Goal: Task Accomplishment & Management: Use online tool/utility

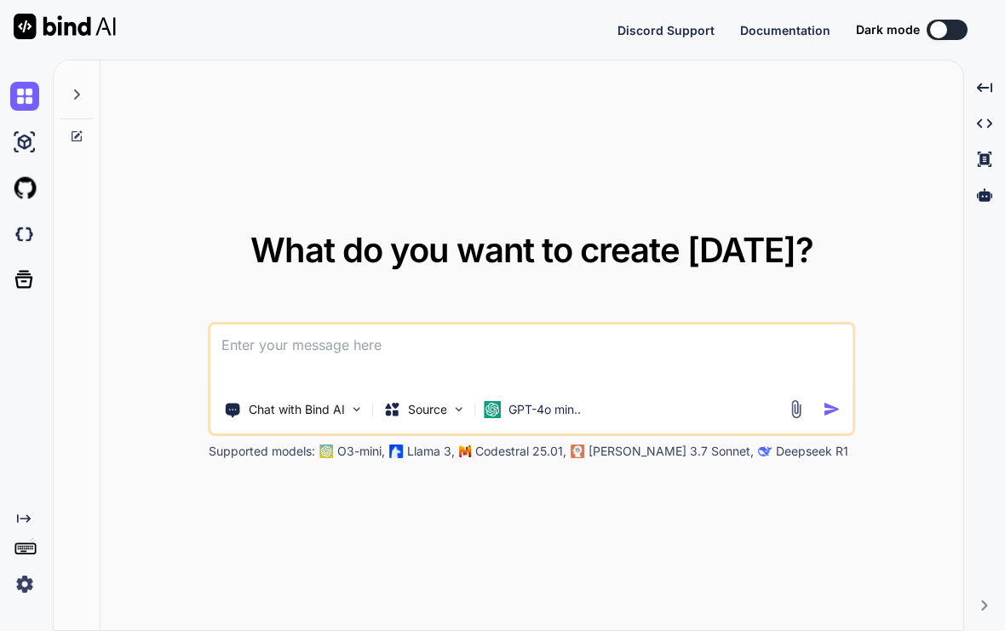
type textarea "x"
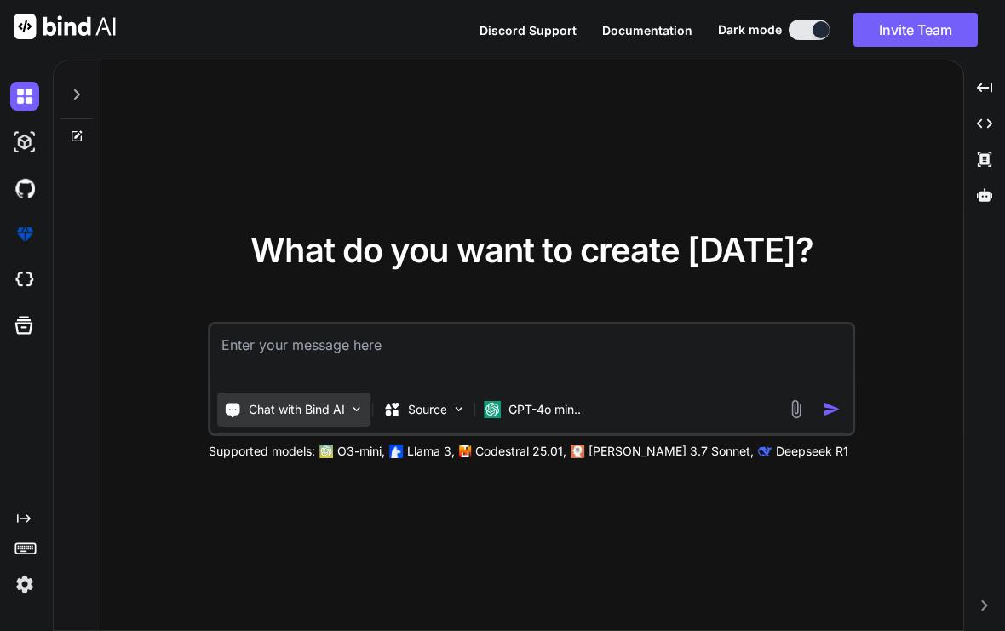
click at [327, 418] on p "Chat with Bind AI" at bounding box center [297, 409] width 96 height 17
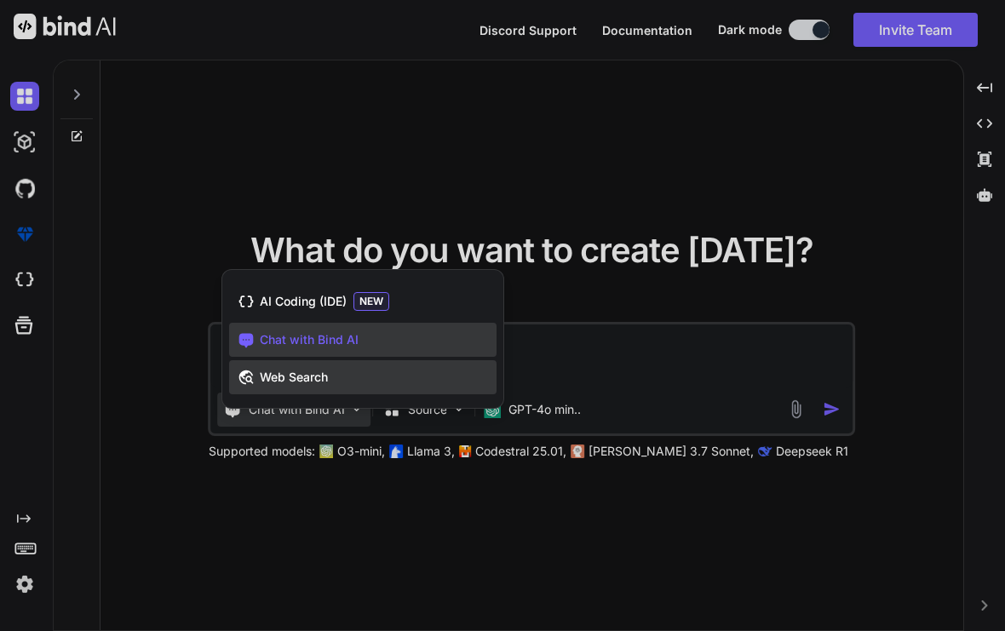
click at [310, 385] on div "Web Search" at bounding box center [363, 377] width 268 height 34
type textarea "x"
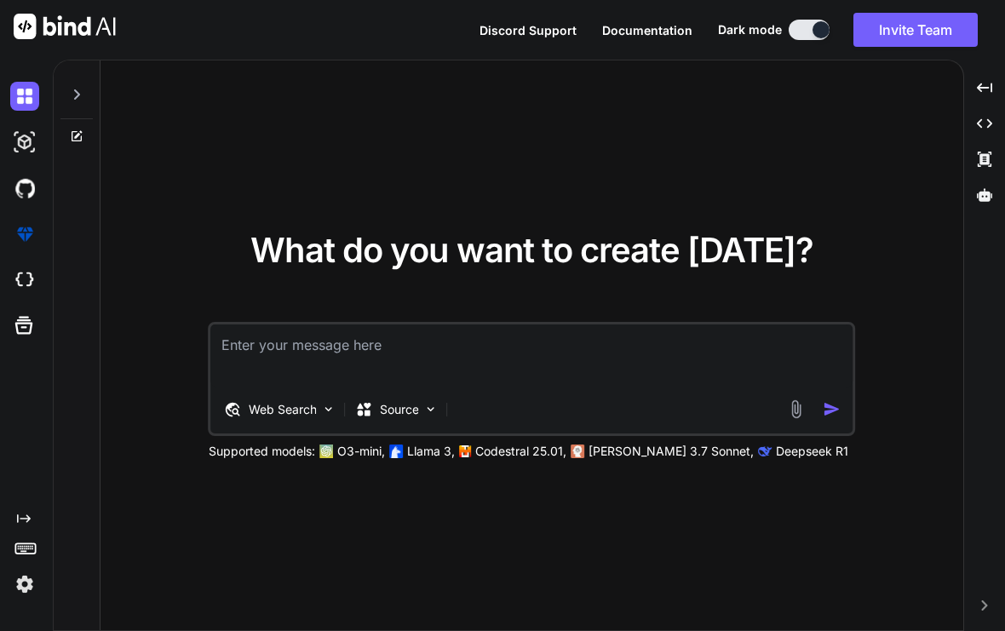
click at [446, 388] on textarea at bounding box center [532, 356] width 642 height 63
type textarea "F"
type textarea "x"
type textarea "Fi"
type textarea "x"
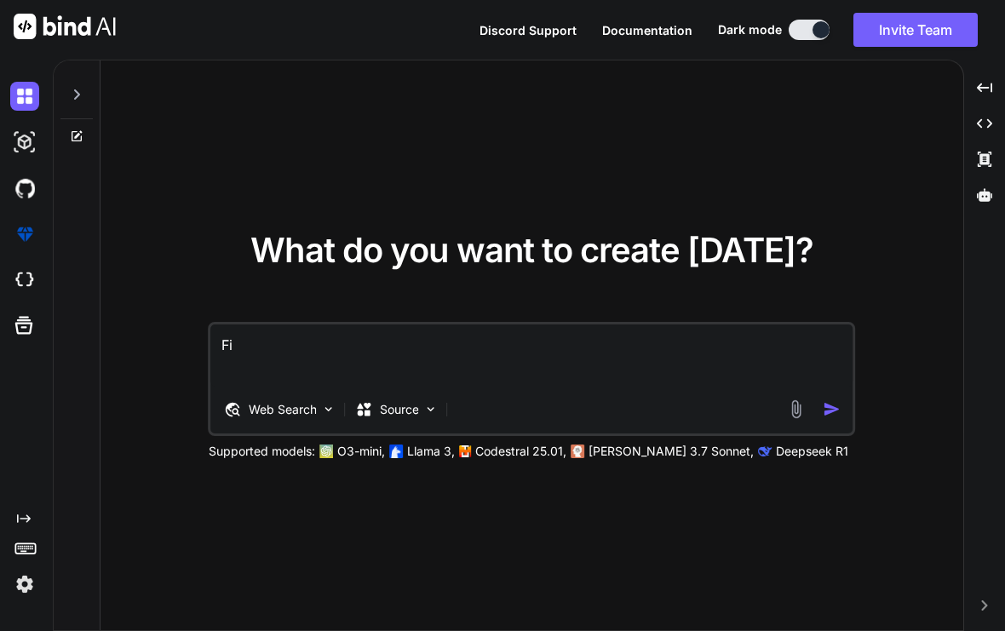
type textarea "Fin"
type textarea "x"
type textarea "Find"
type textarea "x"
type textarea "Find"
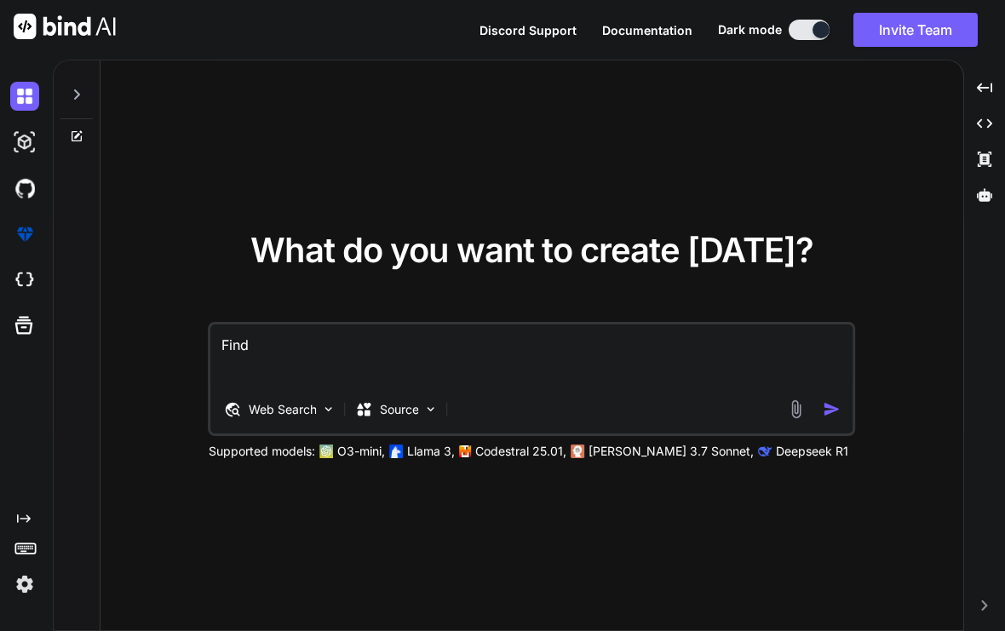
type textarea "x"
type textarea "Find m"
type textarea "x"
type textarea "Find me"
type textarea "x"
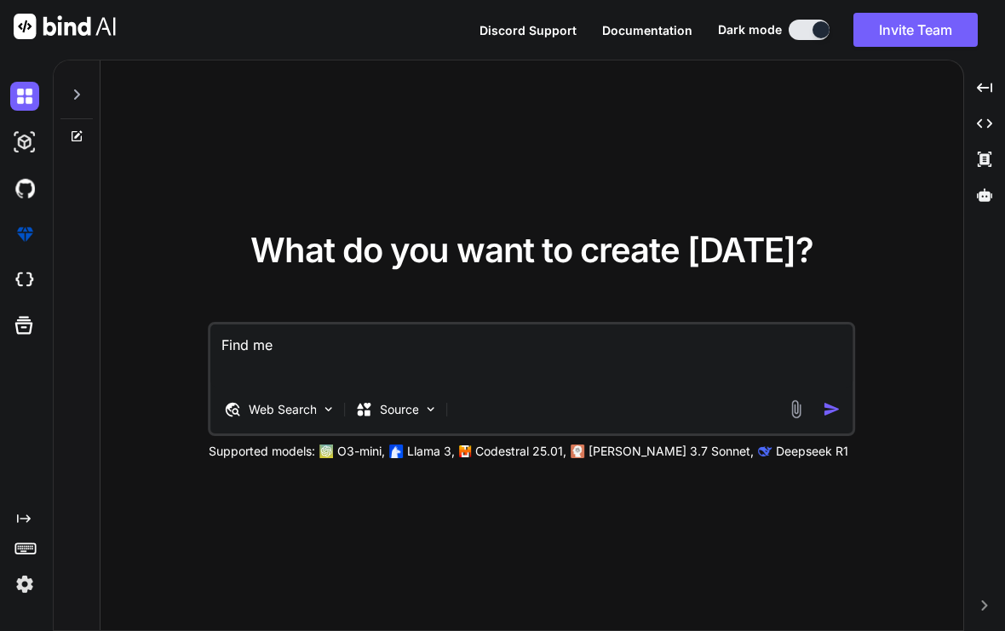
type textarea "Find me"
type textarea "x"
type textarea "M"
type textarea "x"
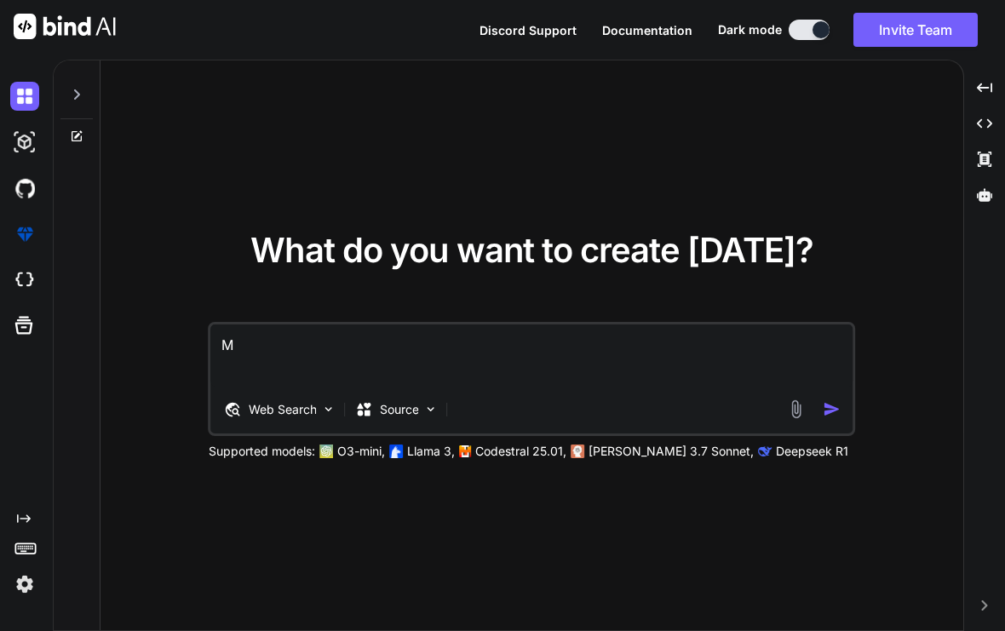
type textarea "Ma"
type textarea "x"
type textarea "Mak"
type textarea "x"
type textarea "Make"
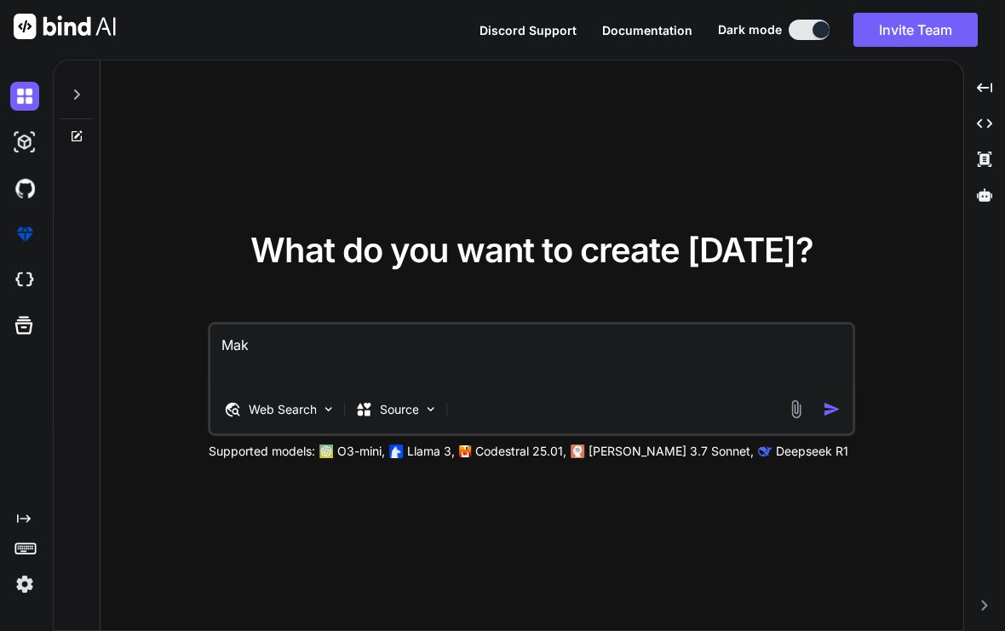
type textarea "x"
type textarea "Make"
type textarea "x"
type textarea "Make m"
type textarea "x"
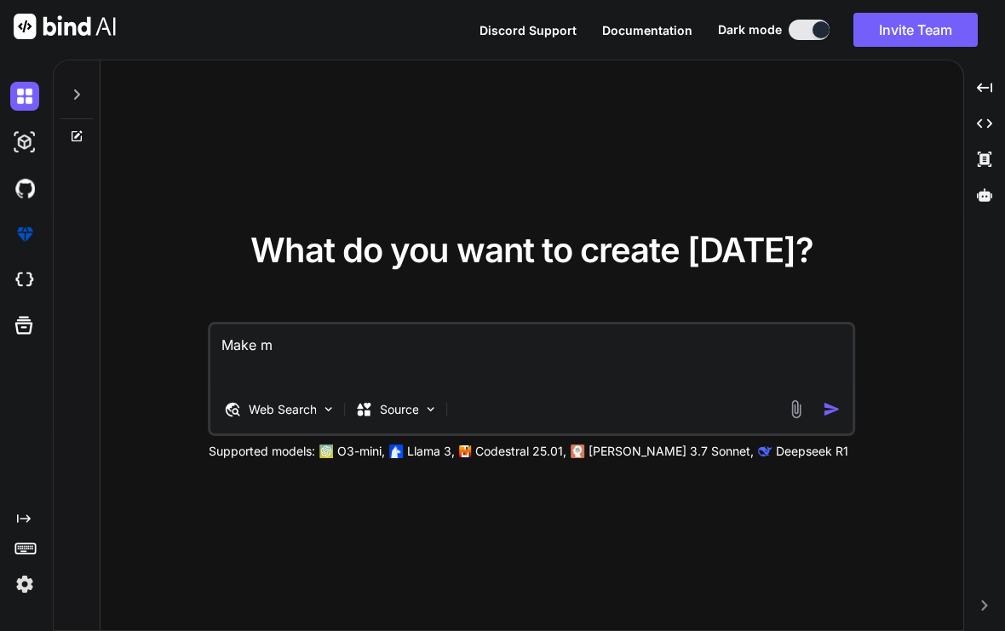
type textarea "Make me"
type textarea "x"
type textarea "Make me"
type textarea "x"
type textarea "Make me a"
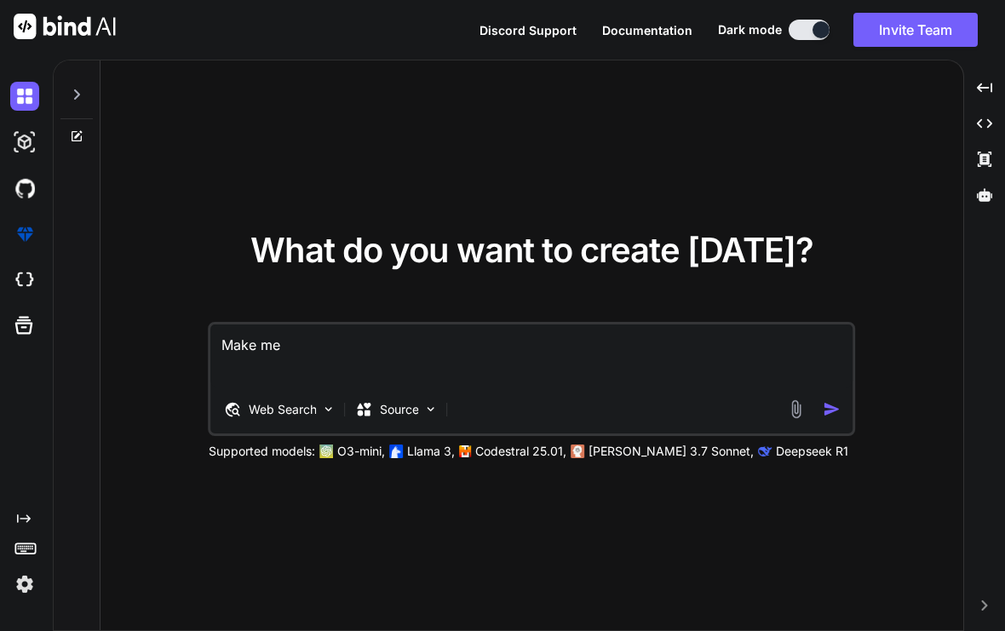
type textarea "x"
type textarea "Make me an"
type textarea "x"
type textarea "Make me an"
type textarea "x"
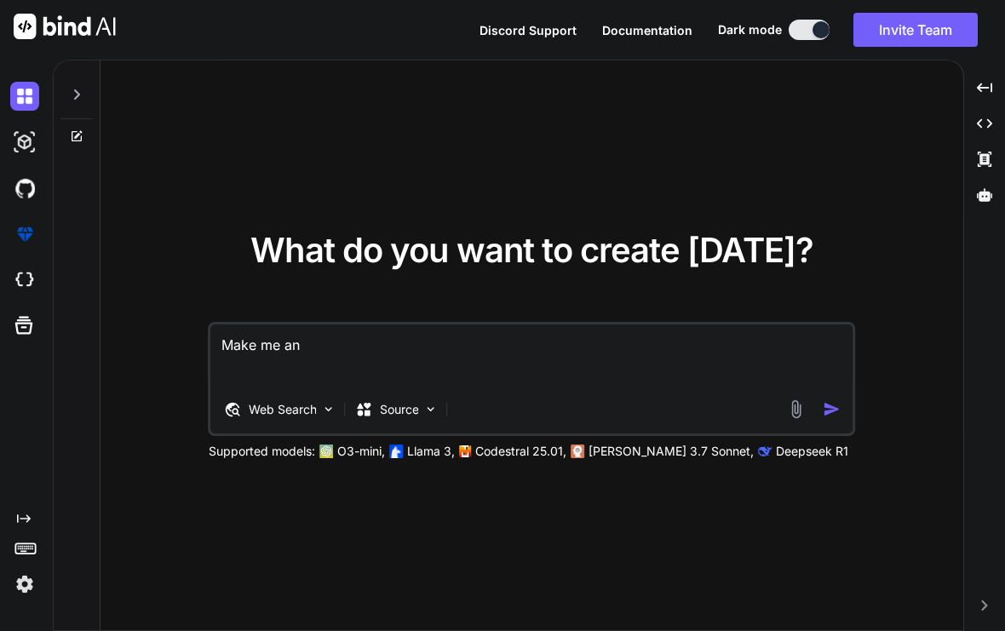
type textarea "Make me an u"
type textarea "x"
type textarea "Make me an un"
type textarea "x"
type textarea "Make me an unb"
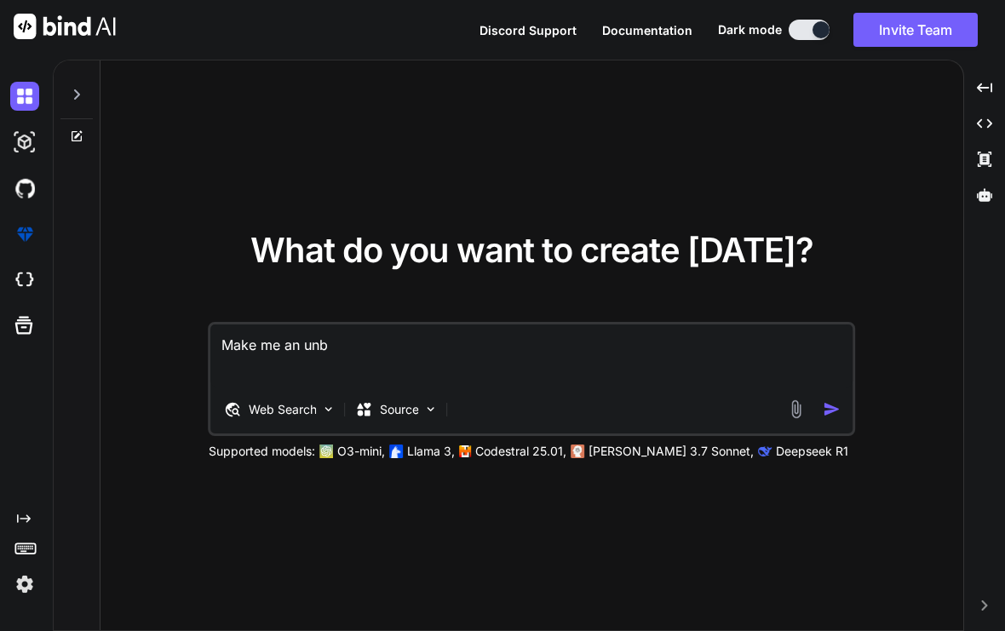
type textarea "x"
type textarea "Make me an unbl"
type textarea "x"
type textarea "Make me an unblo"
type textarea "x"
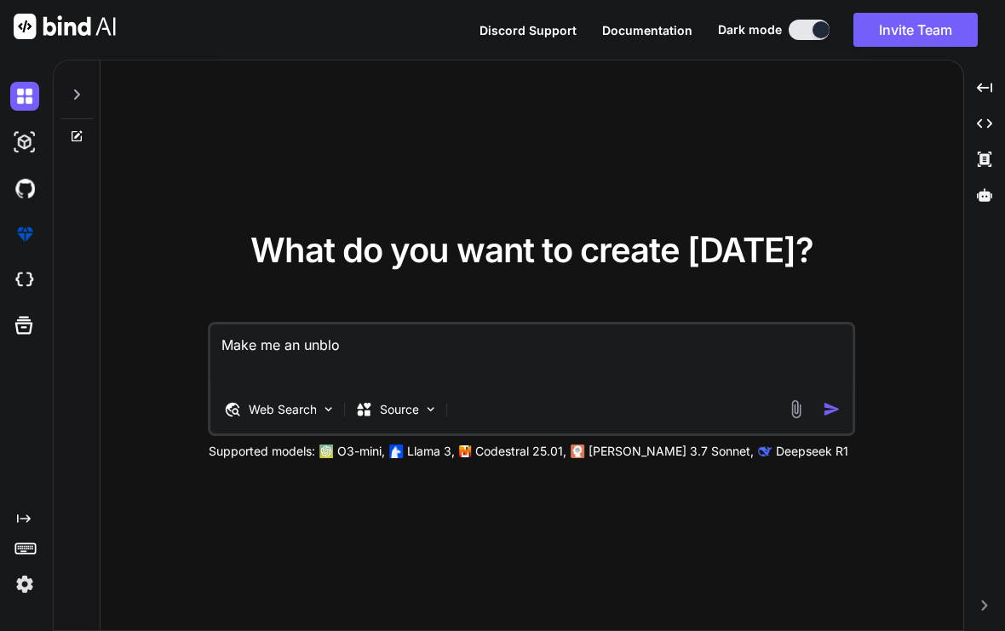
type textarea "Make me an unbloc"
type textarea "x"
type textarea "Make me an unblock"
type textarea "x"
type textarea "Make me an unblocke"
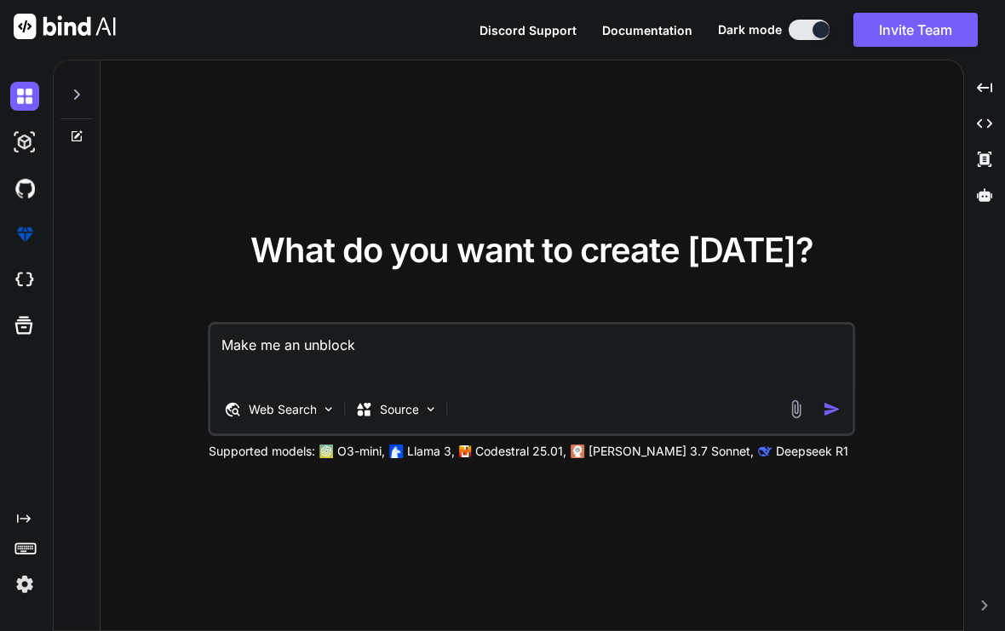
type textarea "x"
type textarea "Make me an unblocked"
type textarea "x"
type textarea "Make me an unblocked"
type textarea "x"
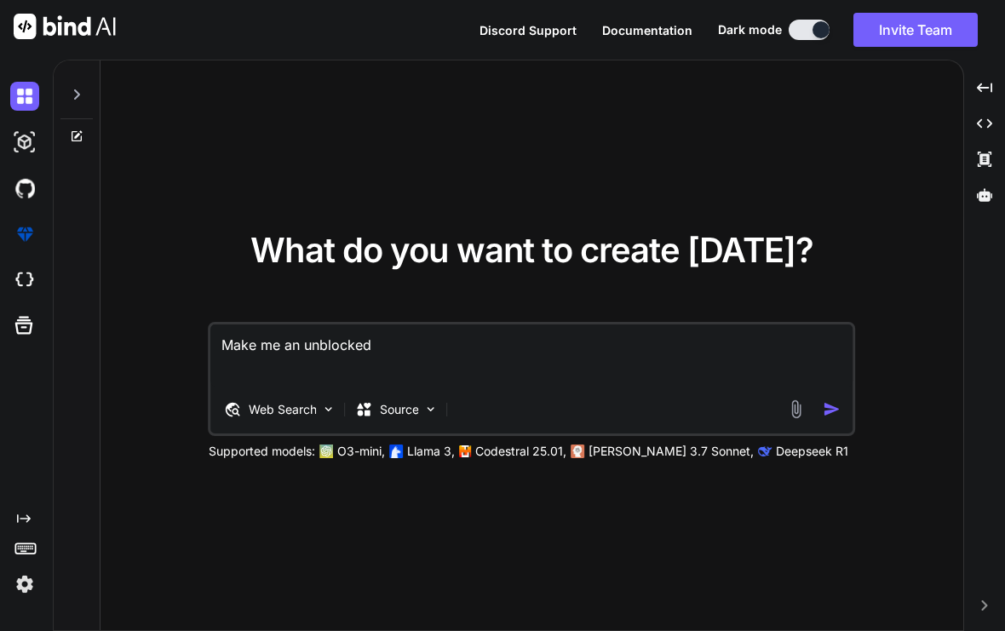
type textarea "Make me an unblocked g"
type textarea "x"
type textarea "Make me an unblocked ga"
type textarea "x"
type textarea "Make me an unblocked gam"
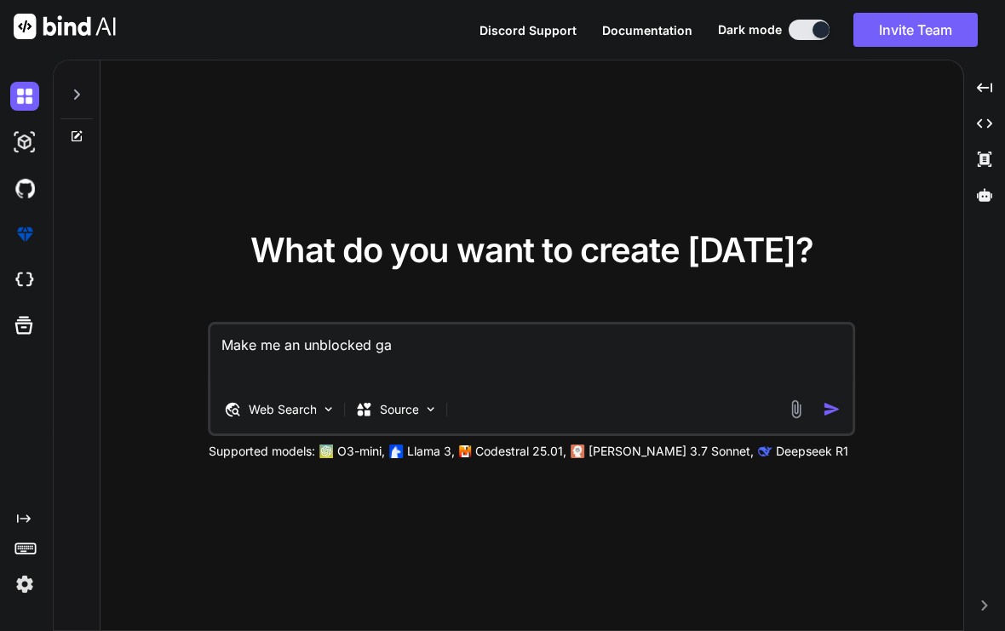
type textarea "x"
type textarea "Make me an unblocked game"
type textarea "x"
type textarea "Make me an unblocked games"
type textarea "x"
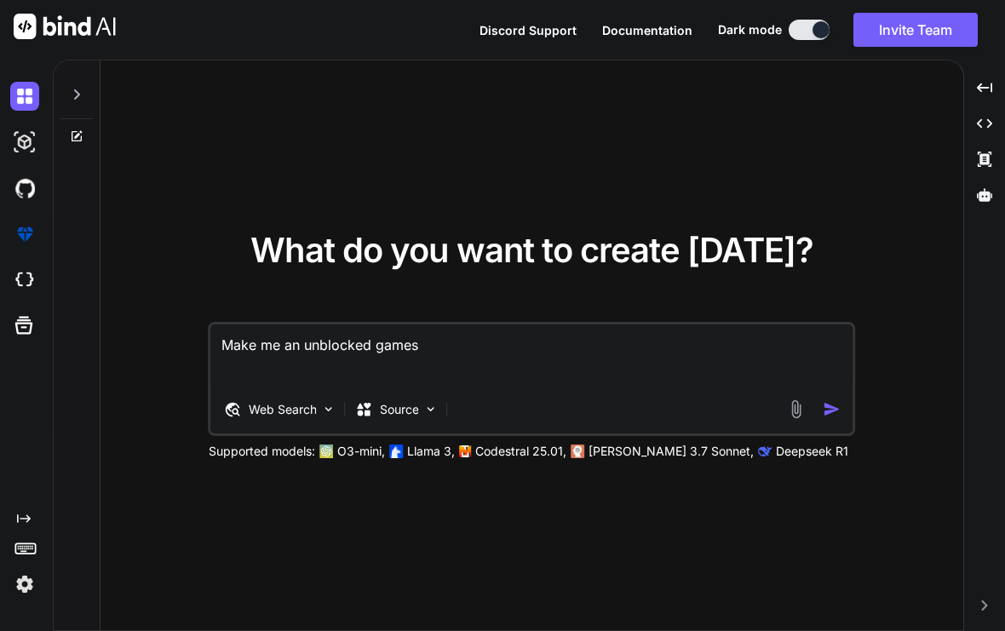
type textarea "Make me an unblocked games"
type textarea "x"
type textarea "Make me an unblocked games w"
type textarea "x"
type textarea "Make me an unblocked games we"
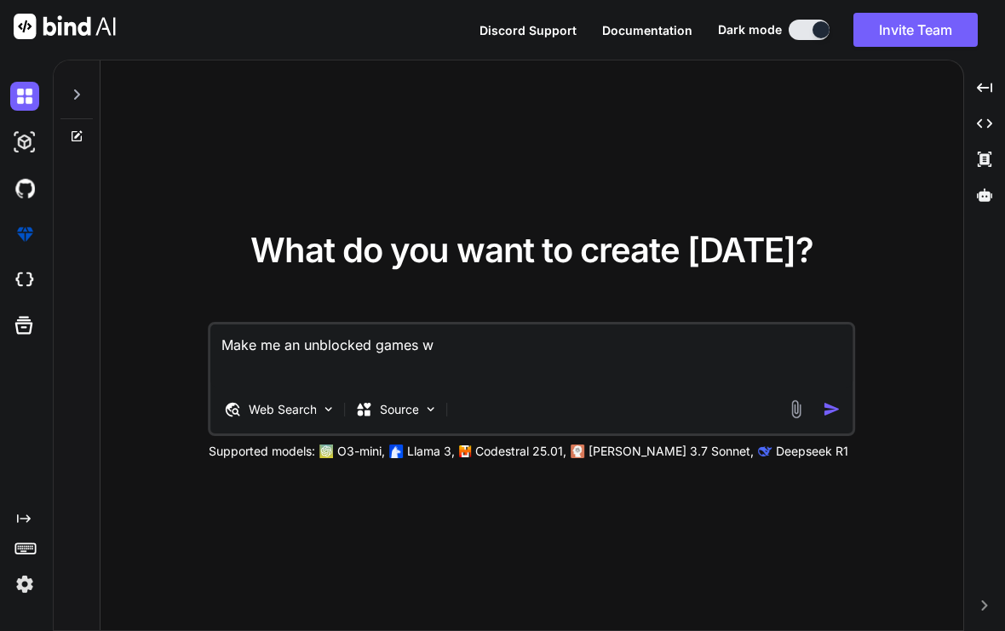
type textarea "x"
type textarea "Make me an unblocked games web"
type textarea "x"
type textarea "Make me an unblocked games webs"
type textarea "x"
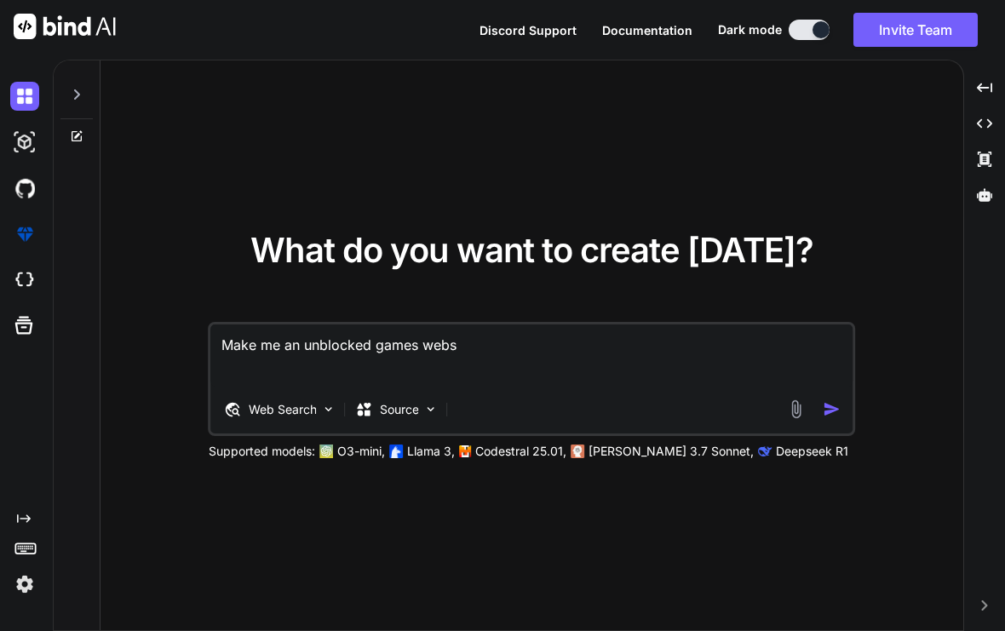
type textarea "Make me an unblocked games websi"
type textarea "x"
type textarea "Make me an unblocked games websit"
type textarea "x"
type textarea "Make me an unblocked games website"
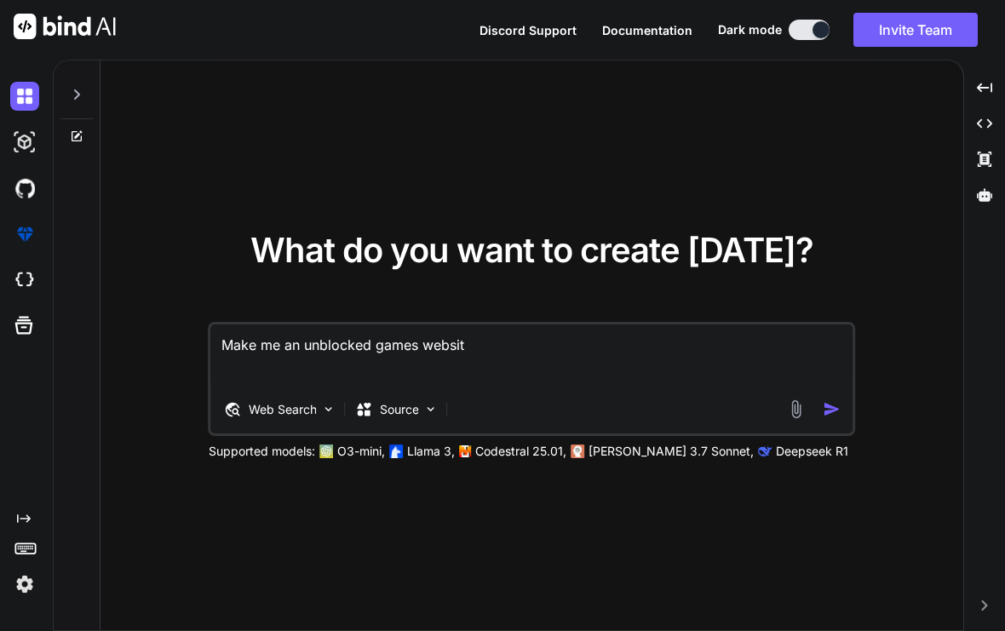
type textarea "x"
type textarea "Make me an unblocked games website"
type textarea "x"
type textarea "Make me an unblocked games website t"
type textarea "x"
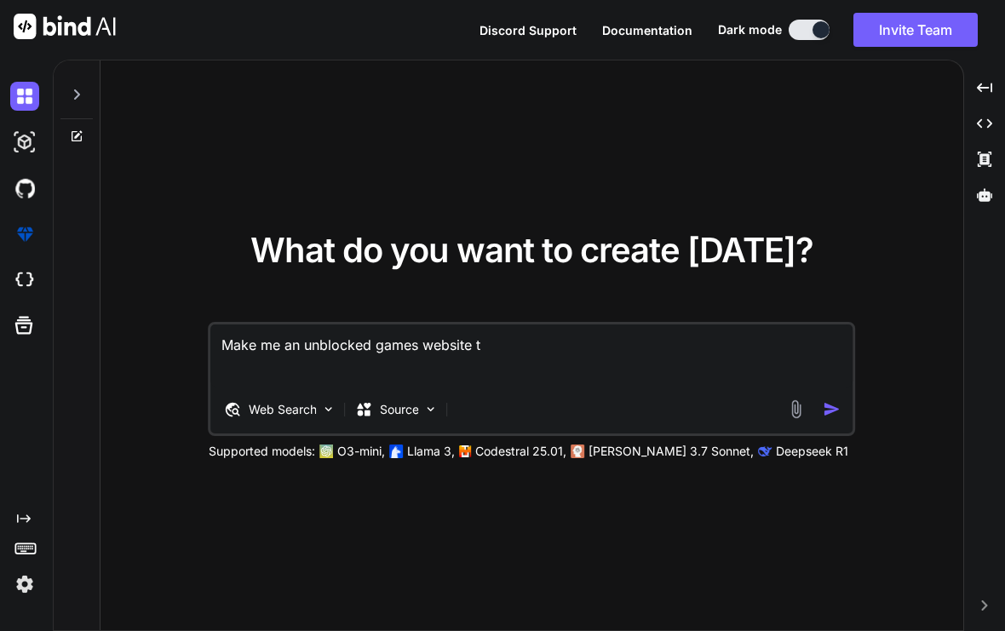
type textarea "Make me an unblocked games website th"
type textarea "x"
type textarea "Make me an unblocked games website tha"
type textarea "x"
type textarea "Make me an unblocked games website that"
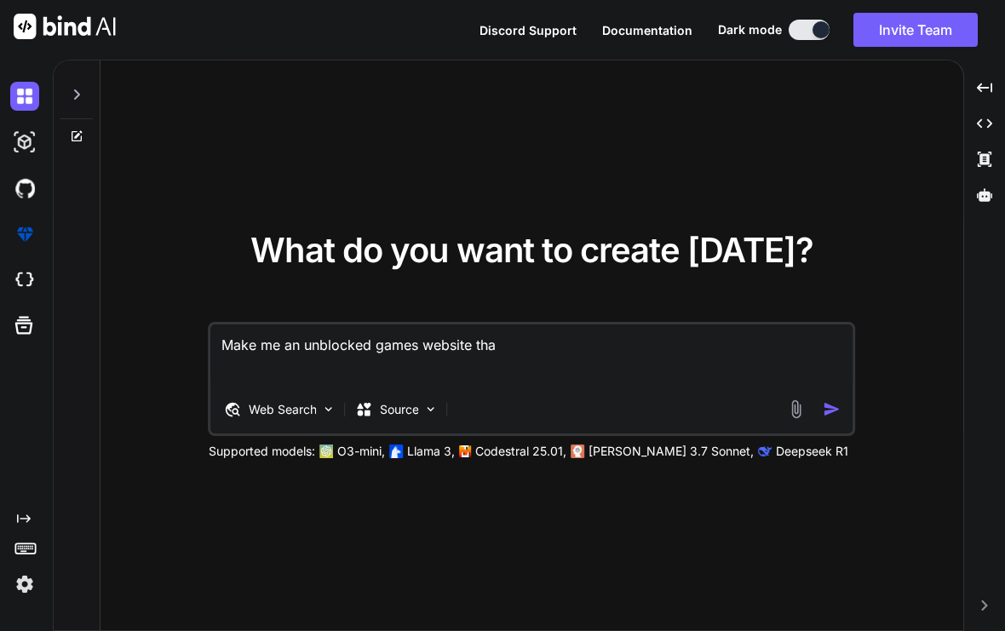
type textarea "x"
type textarea "Make me an unblocked games website that"
type textarea "x"
type textarea "Make me an unblocked games website that h"
type textarea "x"
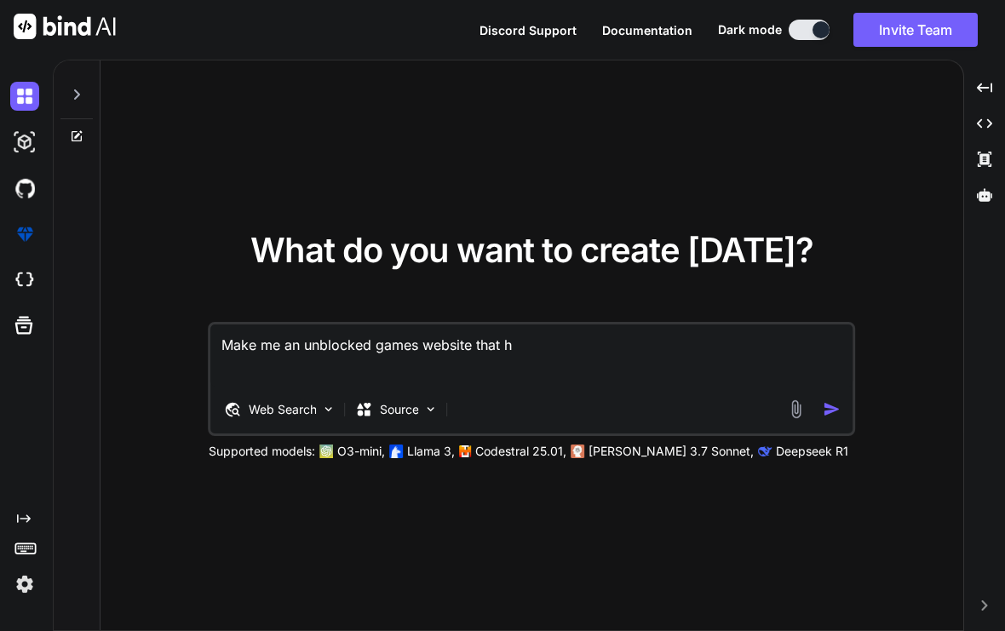
type textarea "Make me an unblocked games website that ha"
type textarea "x"
type textarea "Make me an unblocked games website that has"
type textarea "x"
type textarea "Make me an unblocked games website that [PERSON_NAME]"
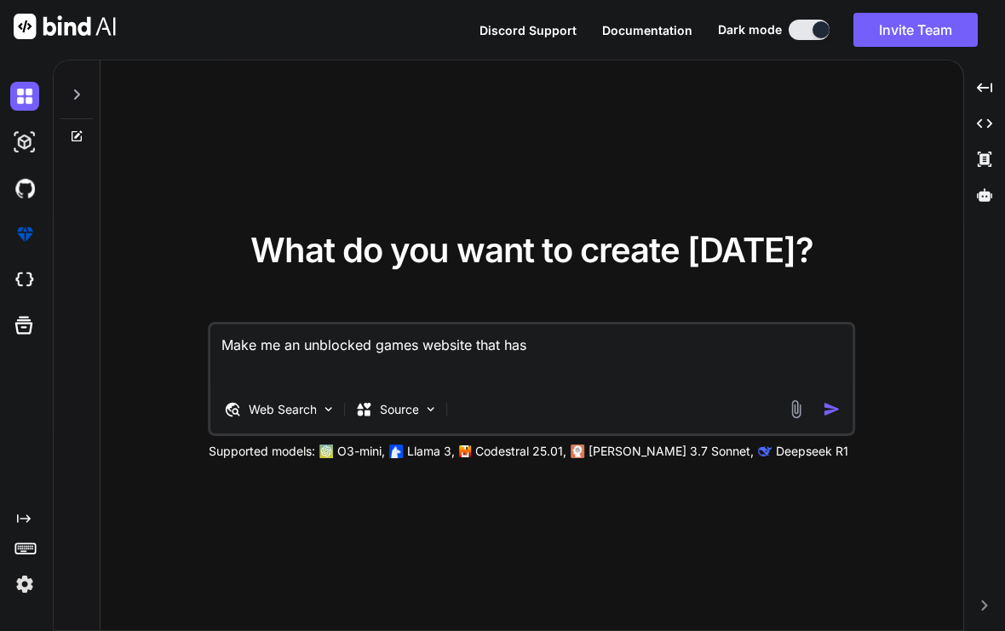
type textarea "x"
type textarea "Make me an unblocked games website that has"
type textarea "x"
type textarea "Make me an unblocked games website that has"
type textarea "x"
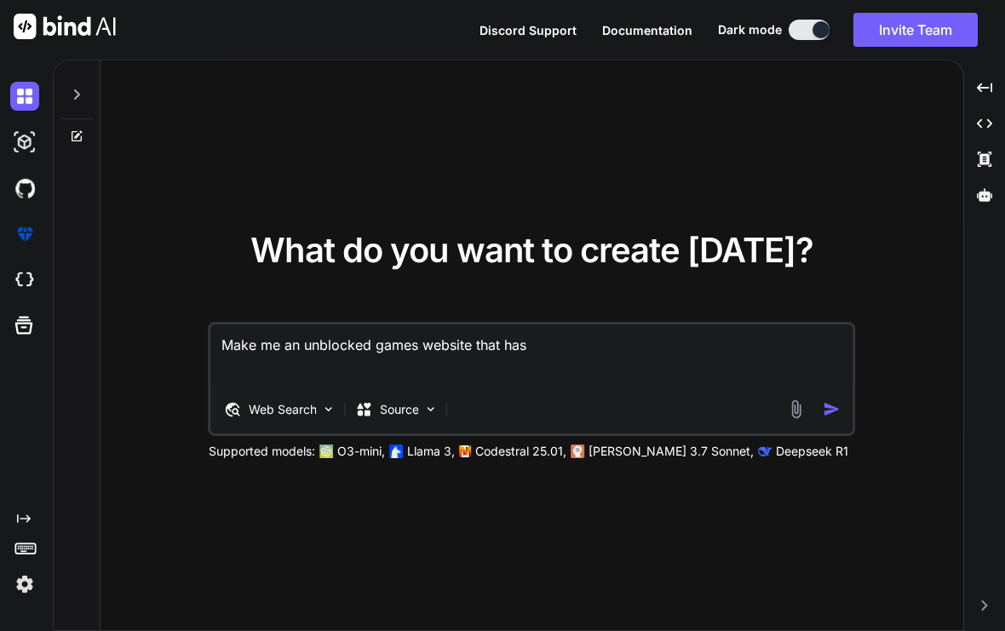
type textarea "Make me an unblocked games website that has t"
type textarea "x"
type textarea "Make me an unblocked games website that has th"
type textarea "x"
type textarea "Make me an unblocked games website that has thi"
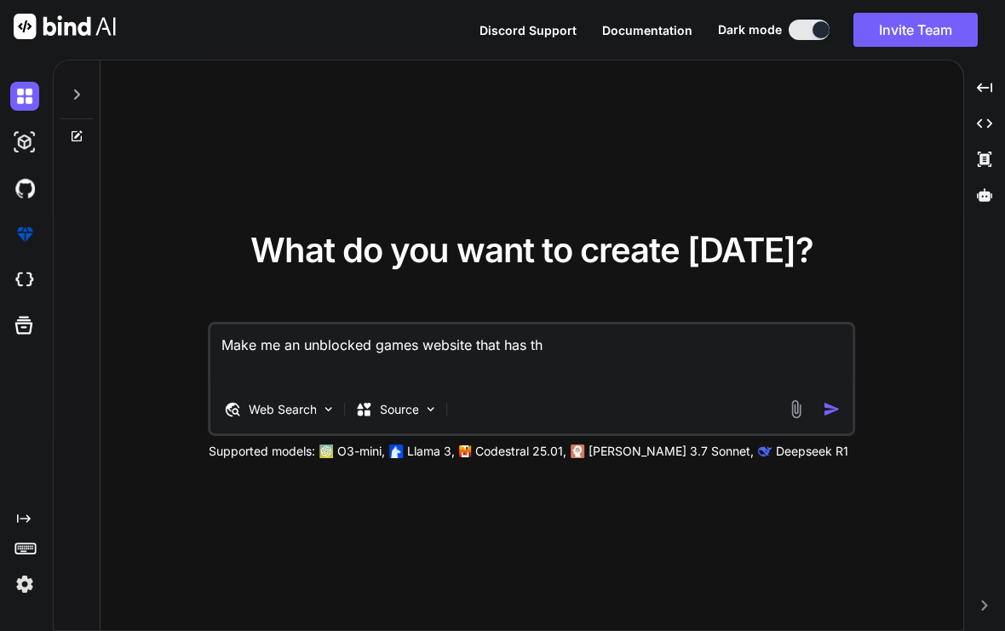
type textarea "x"
type textarea "Make me an unblocked games website that has this"
type textarea "x"
type textarea "Make me an unblocked games website that has this"
type textarea "x"
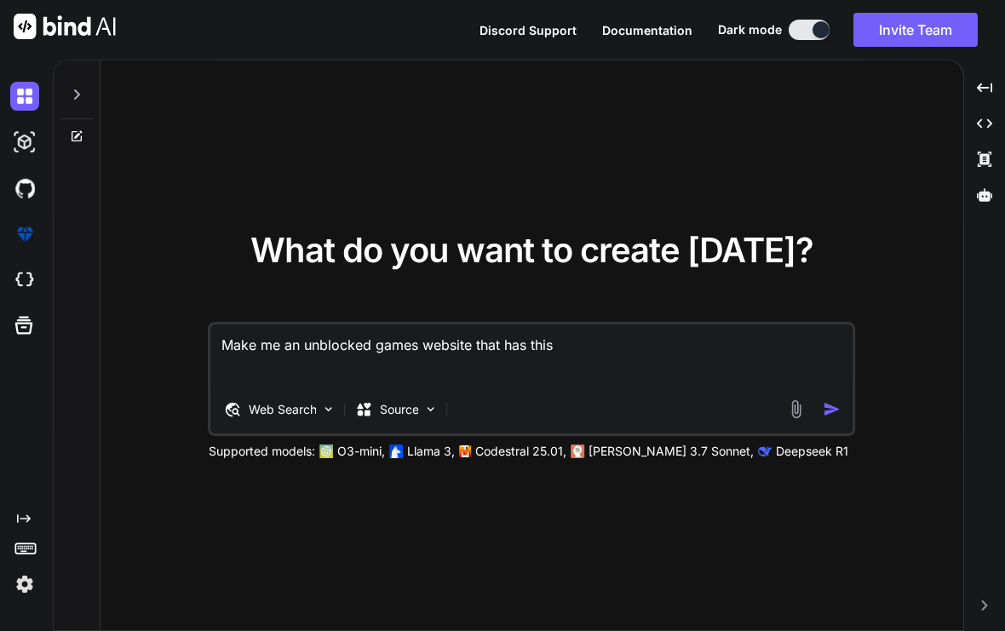
type textarea "Make me an unblocked games website that has this h"
type textarea "x"
type textarea "Make me an unblocked games website that has this ht"
type textarea "x"
type textarea "Make me an unblocked games website that has this htm"
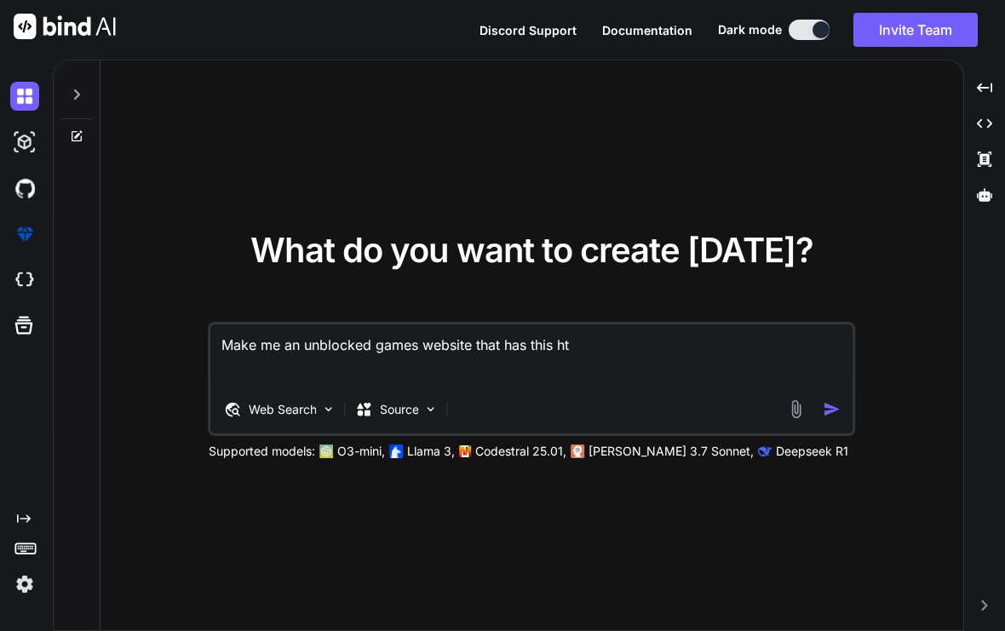
type textarea "x"
type textarea "Make me an unblocked games website that has this html"
type textarea "x"
type textarea "Make me an unblocked games website that has this HTML"
type textarea "x"
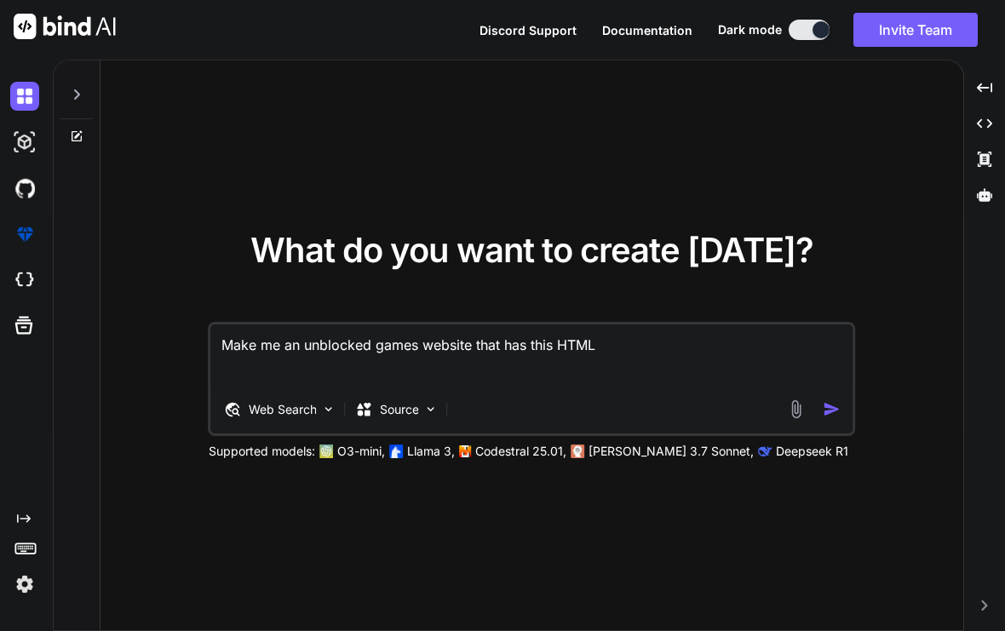
type textarea "Make me an unblocked games website that has this HTML:"
type textarea "x"
type textarea "Make me an unblocked games website that has this HTML:"
type textarea "x"
click at [676, 383] on textarea "Make me an unblocked games website that has this HTML:" at bounding box center [532, 356] width 642 height 63
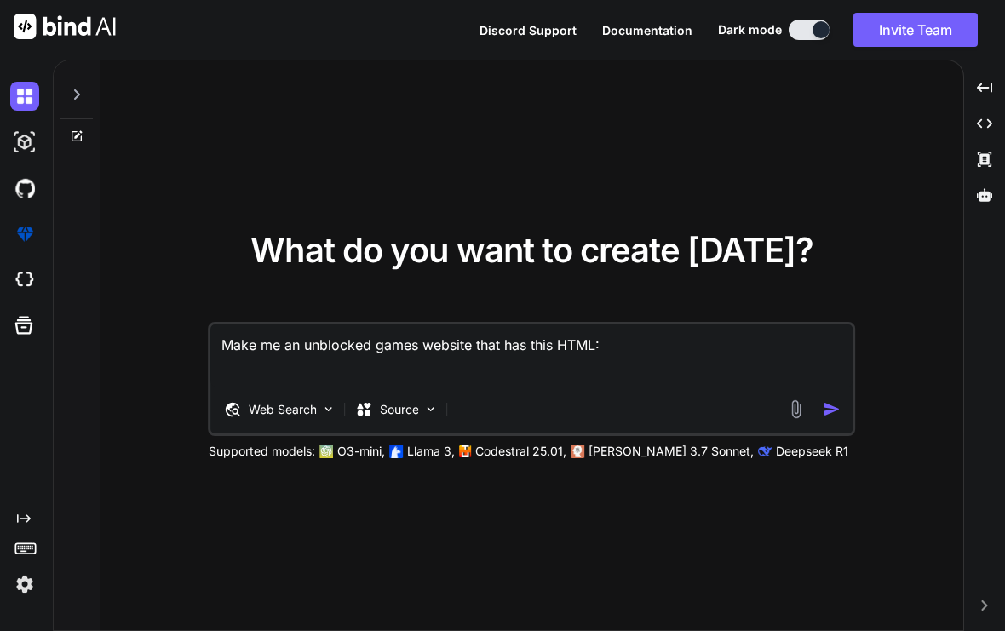
paste textarea "<!LOREMIP dolo> sitametConsectEtur() <!-- Adipisci Elit Seddo eius--> <!-- Tem …"
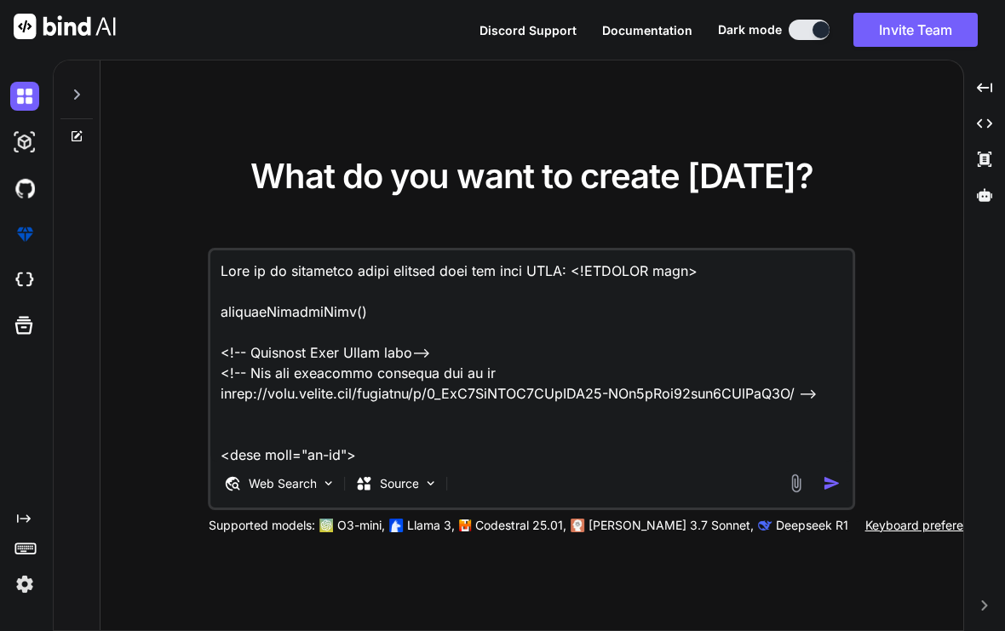
scroll to position [4931, 0]
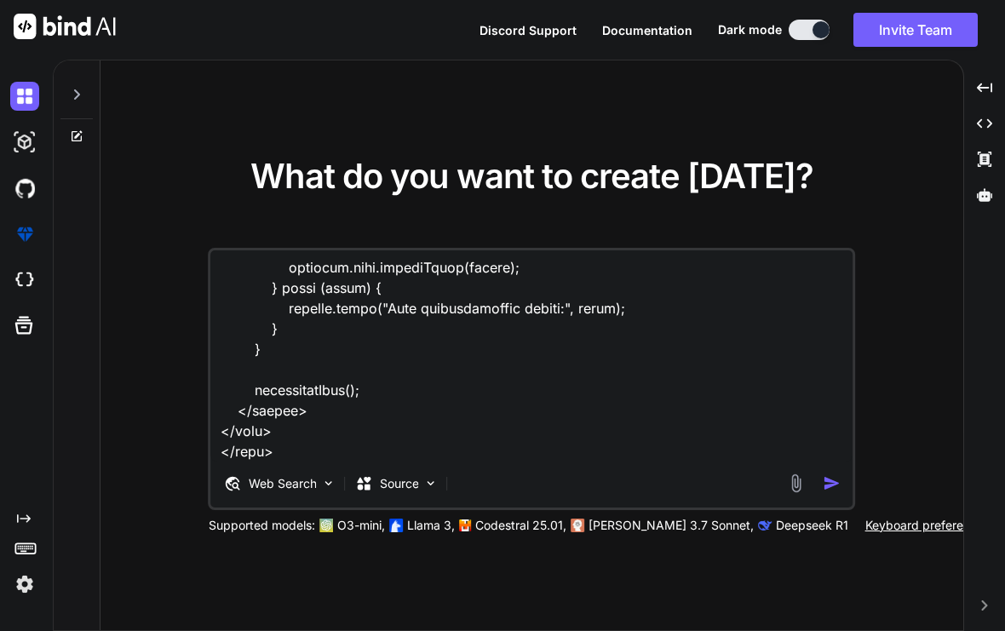
type textarea "Make me an unblocked games website that has this HTML: <!DOCTYPE html> requestP…"
click at [835, 492] on img "button" at bounding box center [832, 484] width 18 height 18
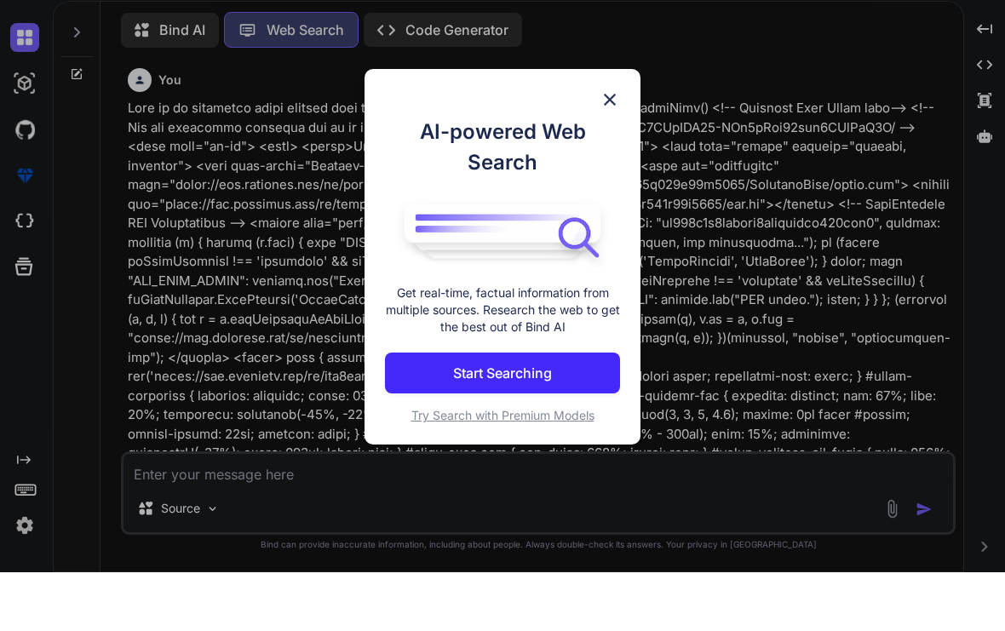
scroll to position [722, 0]
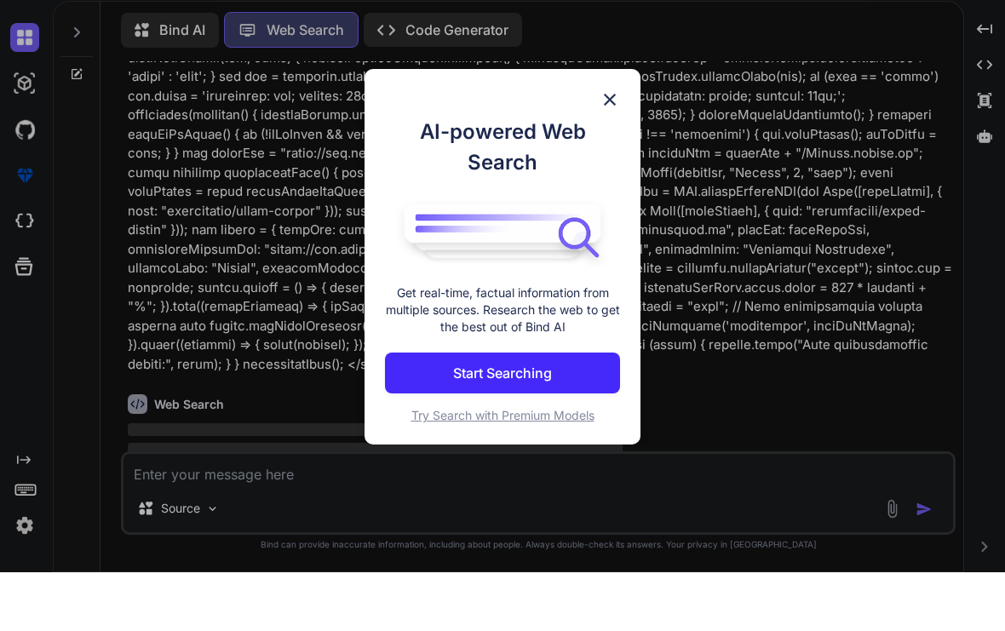
click at [429, 411] on button "Start Searching" at bounding box center [503, 431] width 236 height 41
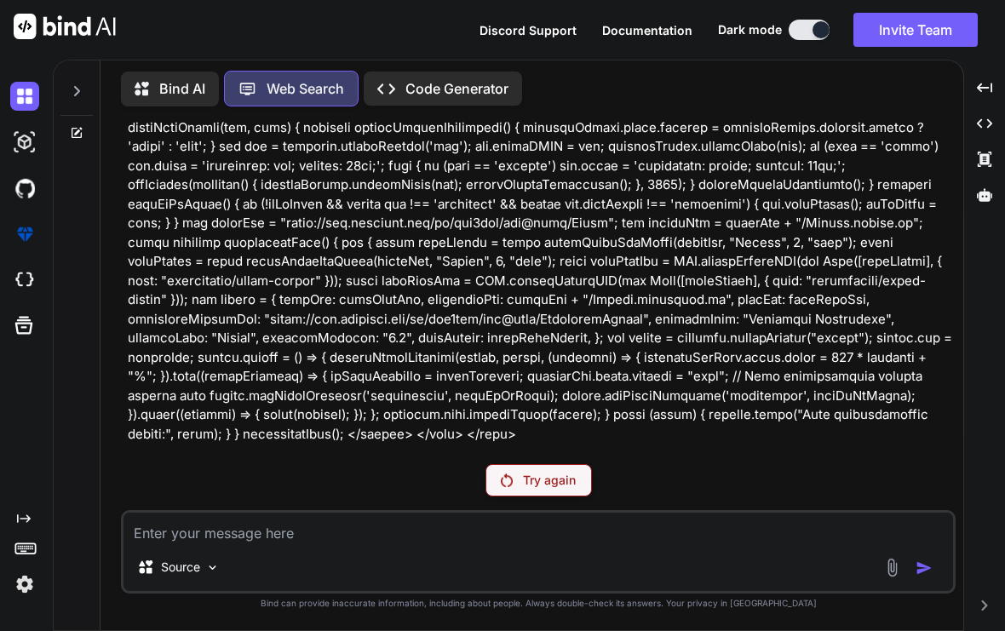
scroll to position [639, 0]
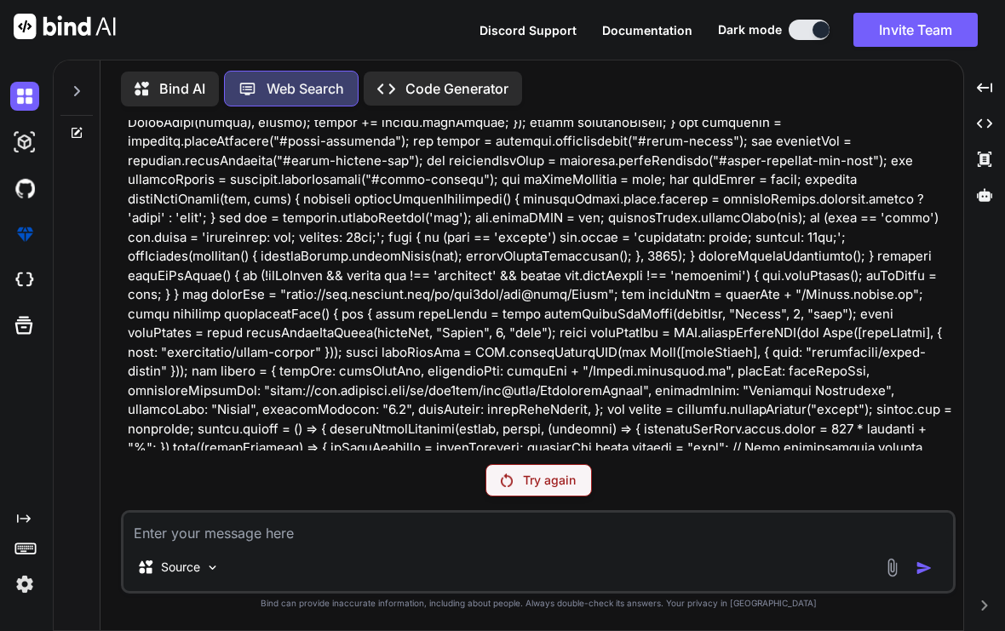
click at [411, 78] on p "Code Generator" at bounding box center [457, 88] width 103 height 20
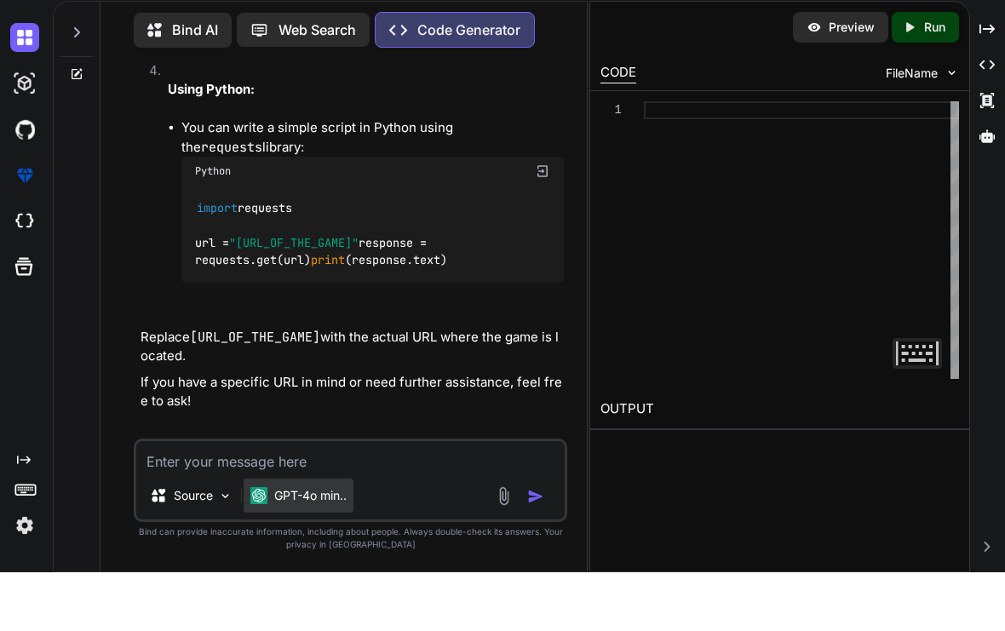
scroll to position [2576, 0]
type textarea "Can you make me a website?"
click at [535, 547] on img "button" at bounding box center [535, 555] width 17 height 17
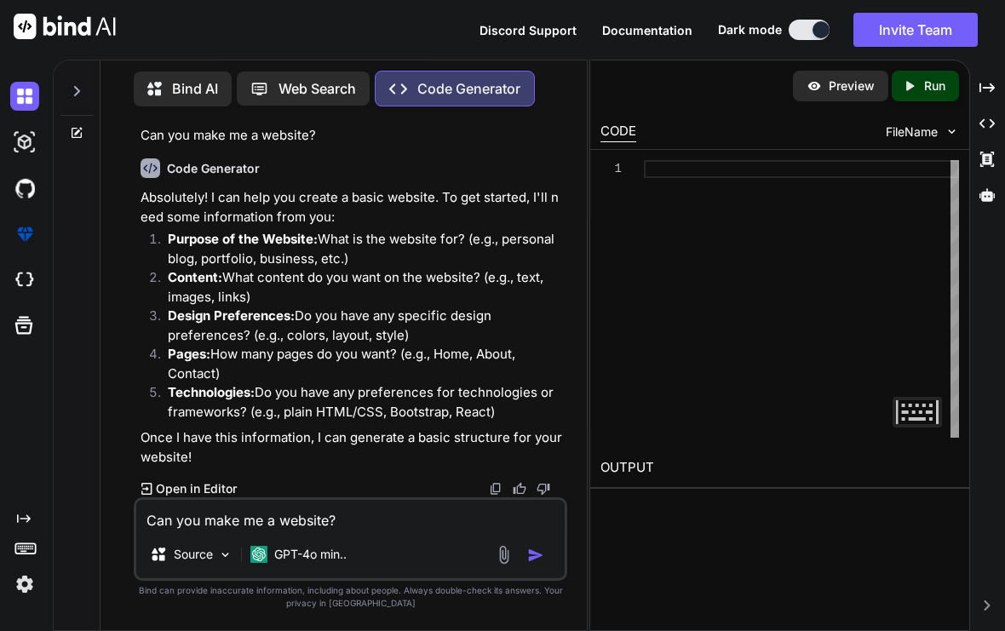
scroll to position [2983, 0]
click at [199, 527] on textarea "Can you make me a website?" at bounding box center [350, 515] width 429 height 31
type textarea "Z"
type textarea "It has unblocked games using html"
click at [544, 548] on img "button" at bounding box center [535, 555] width 17 height 17
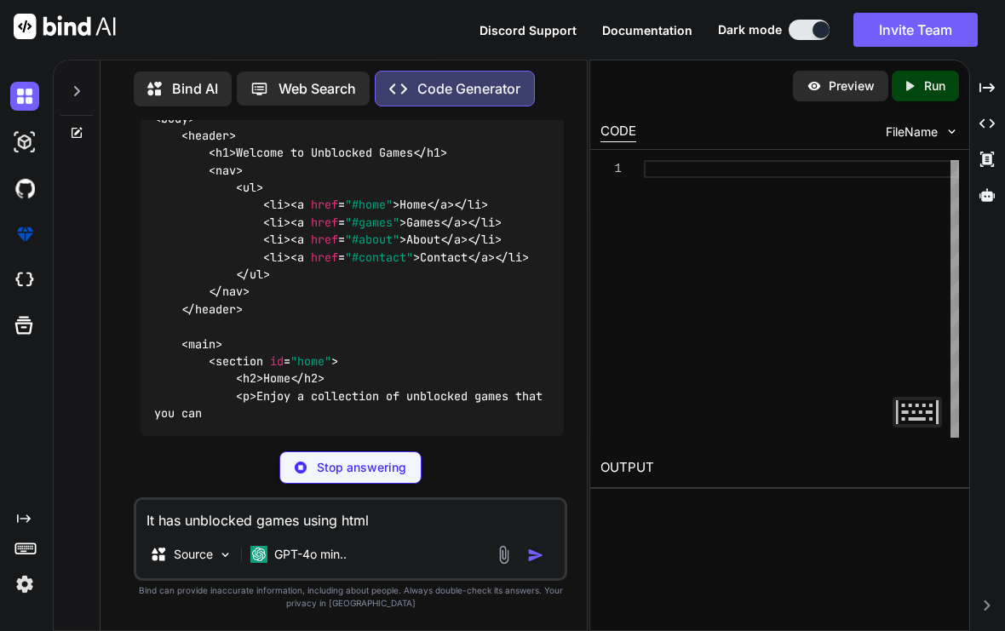
scroll to position [3736, 0]
click at [193, 511] on textarea "It has unblocked games using html" at bounding box center [350, 515] width 429 height 31
type textarea "A"
paste textarea "<!LOREMIP dolo> sitametConsectEtur() <!-- Adipisci Elit Seddo eius--> <!-- Tem …"
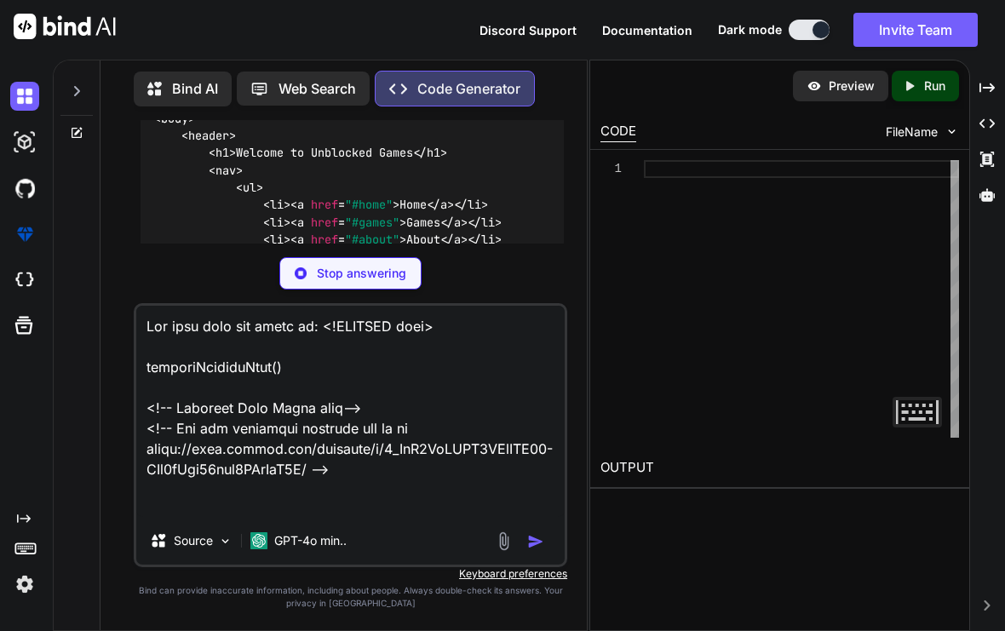
scroll to position [5545, 0]
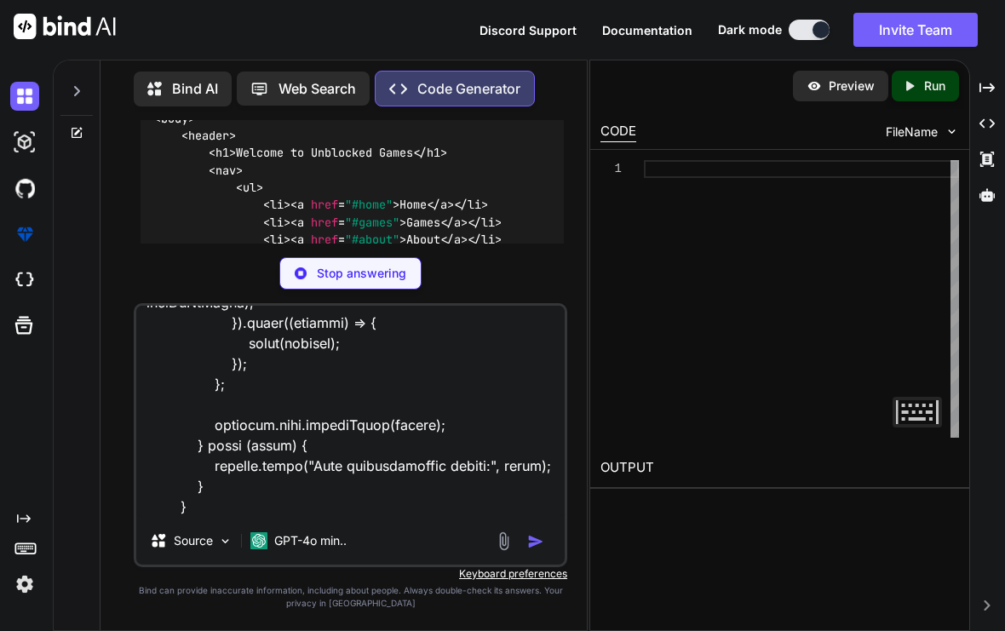
type textarea "Add this game and embed it: <!DOCTYPE html> requestPointerLock() <!-- Ultimate …"
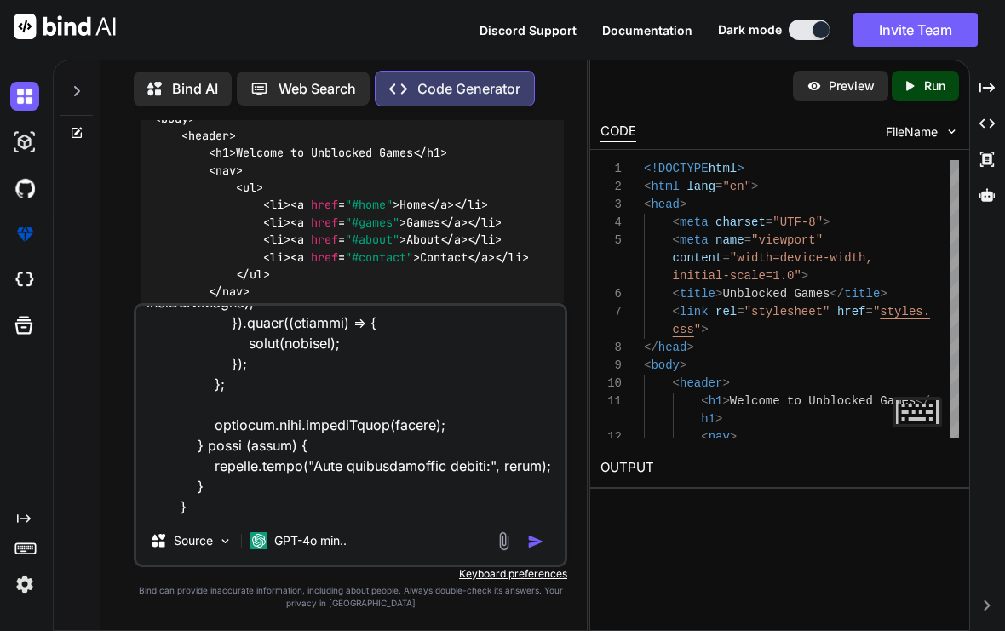
click at [538, 542] on img "button" at bounding box center [535, 541] width 17 height 17
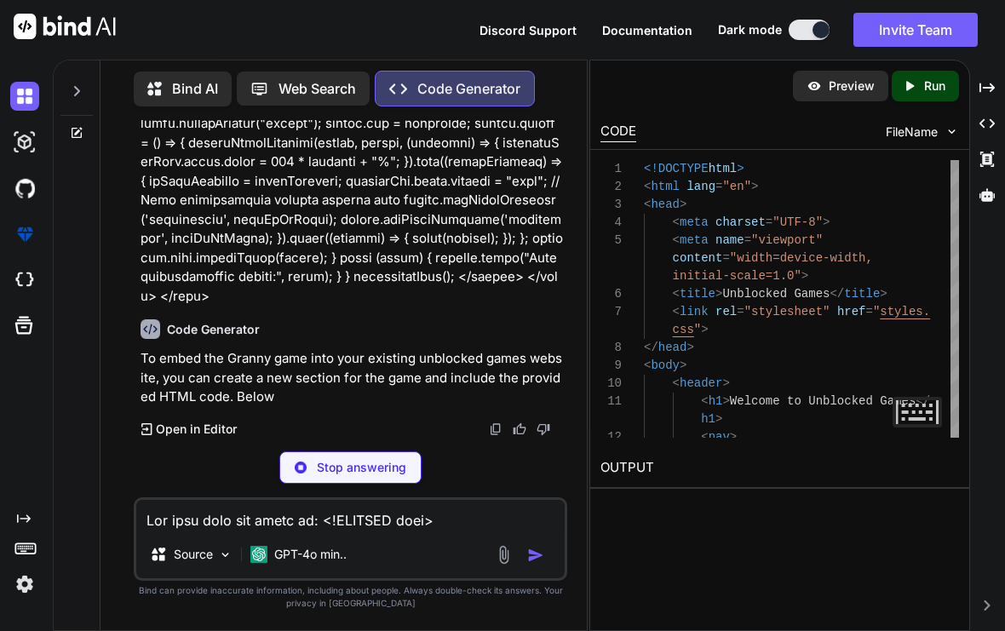
scroll to position [7514, 0]
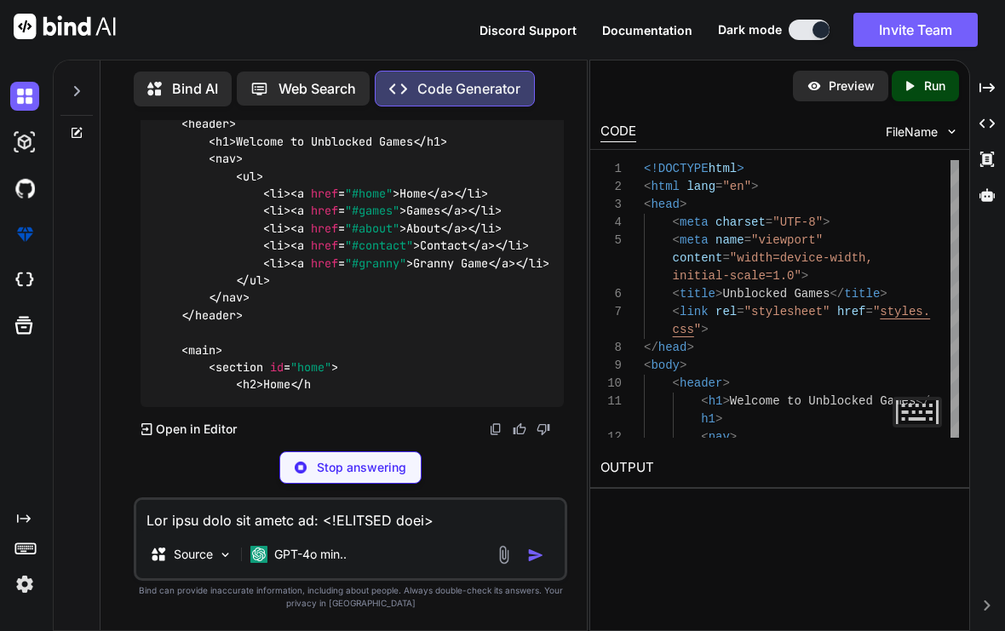
click at [135, 269] on div "You Get the html from this website: [URL][DOMAIN_NAME] Code Generator I'm unabl…" at bounding box center [351, 375] width 434 height 510
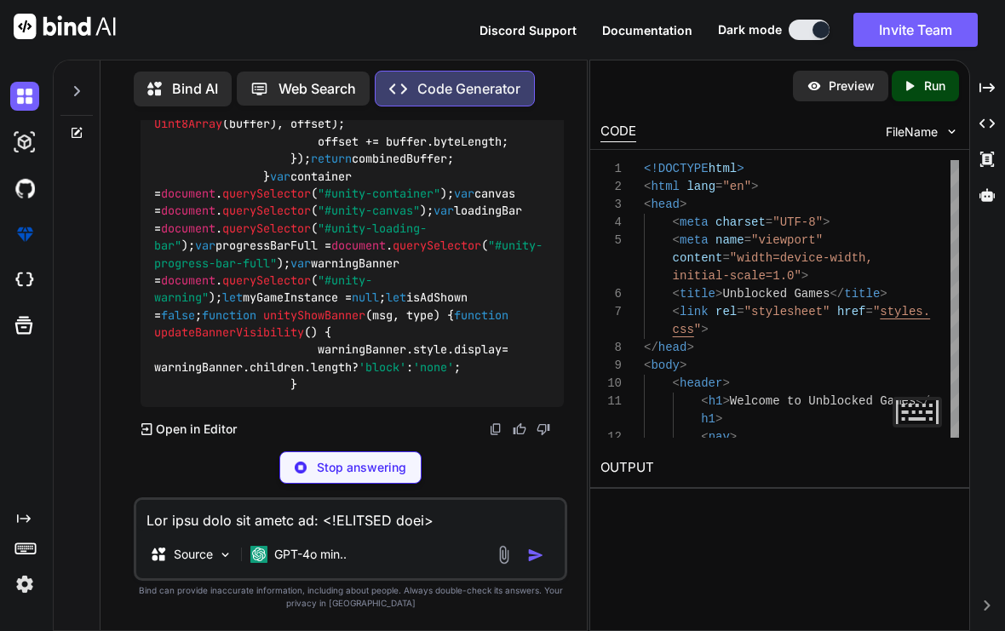
scroll to position [9780, 0]
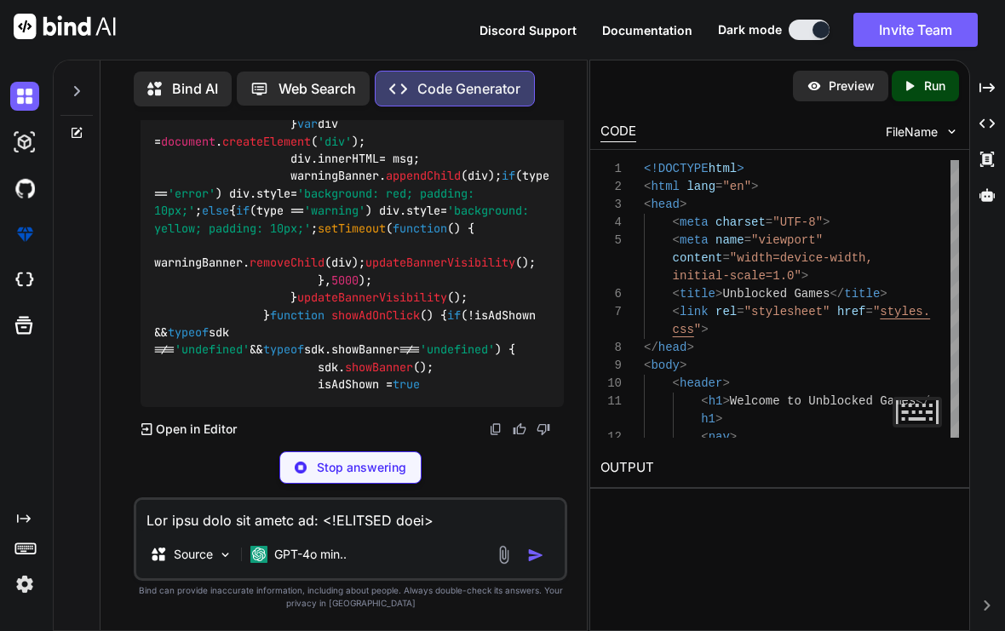
click at [935, 78] on p "Run" at bounding box center [934, 86] width 21 height 17
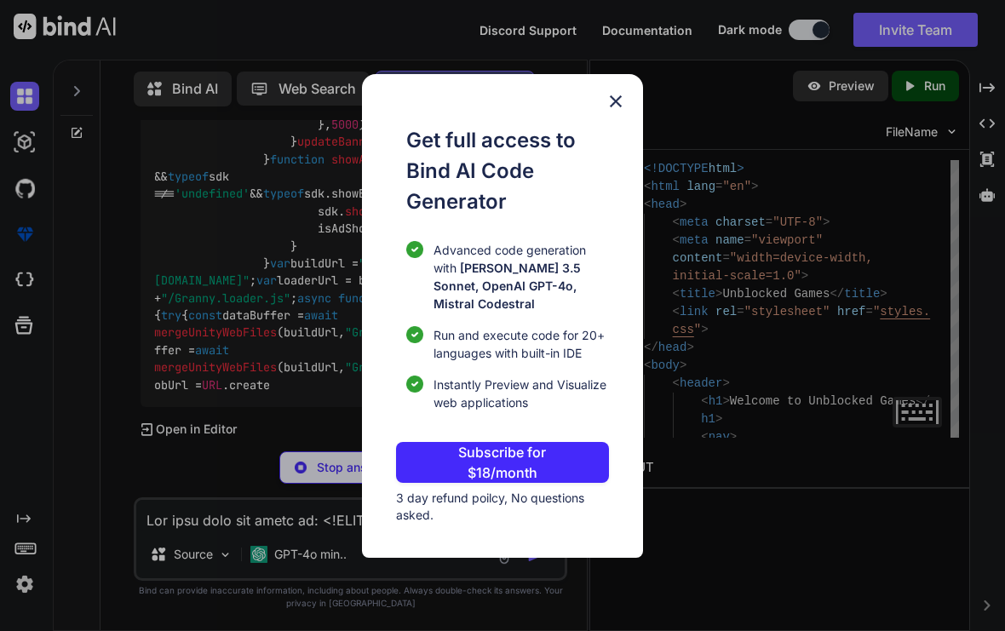
click at [615, 101] on img at bounding box center [616, 101] width 20 height 20
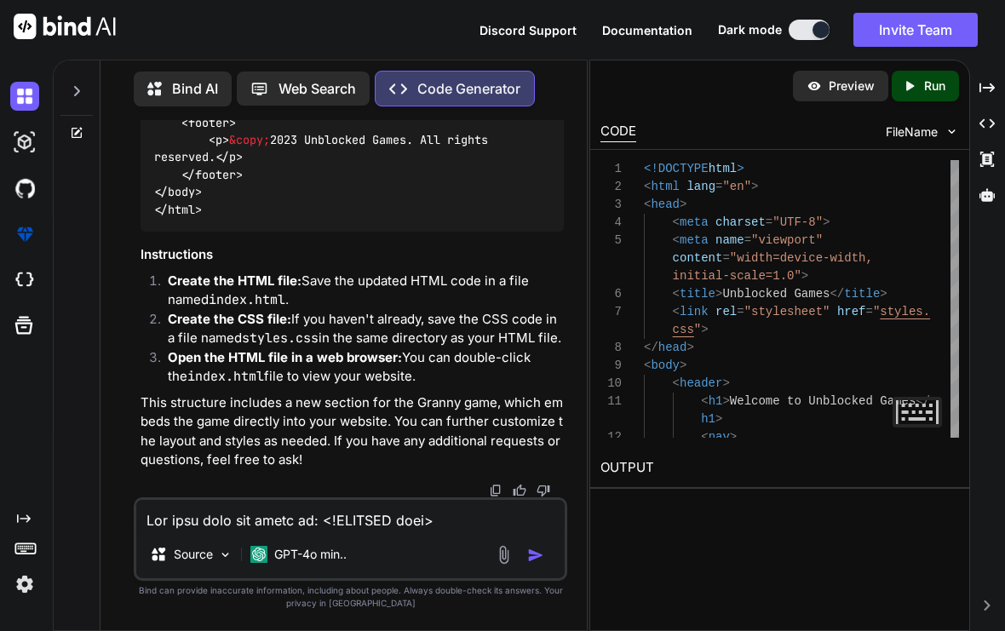
scroll to position [11192, 0]
click at [210, 509] on textarea at bounding box center [350, 515] width 429 height 31
type textarea "Also add this html and name it Eaglercraft:"
click at [531, 550] on img "button" at bounding box center [535, 555] width 17 height 17
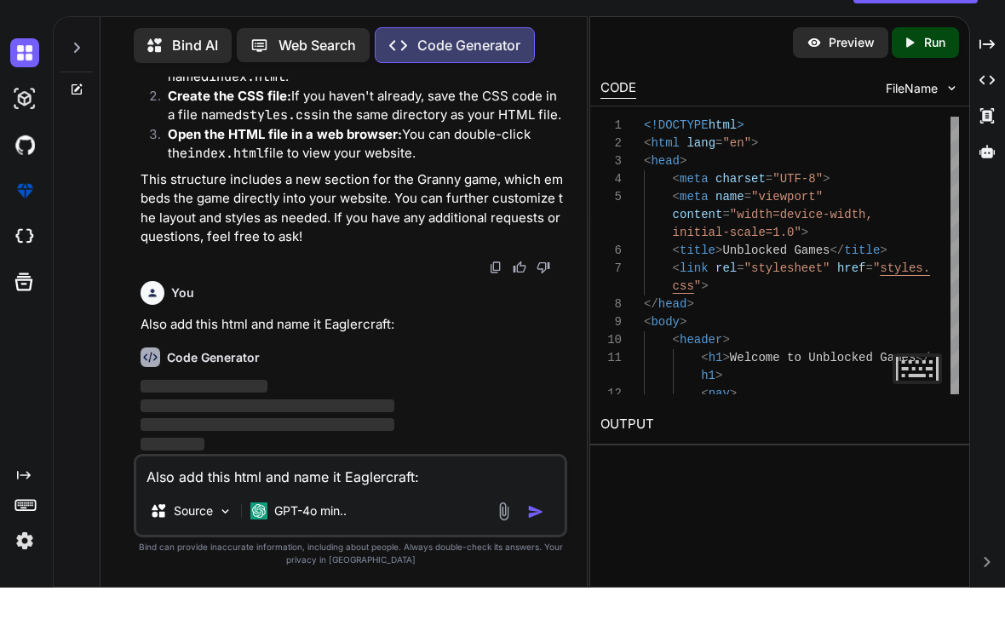
scroll to position [12106, 0]
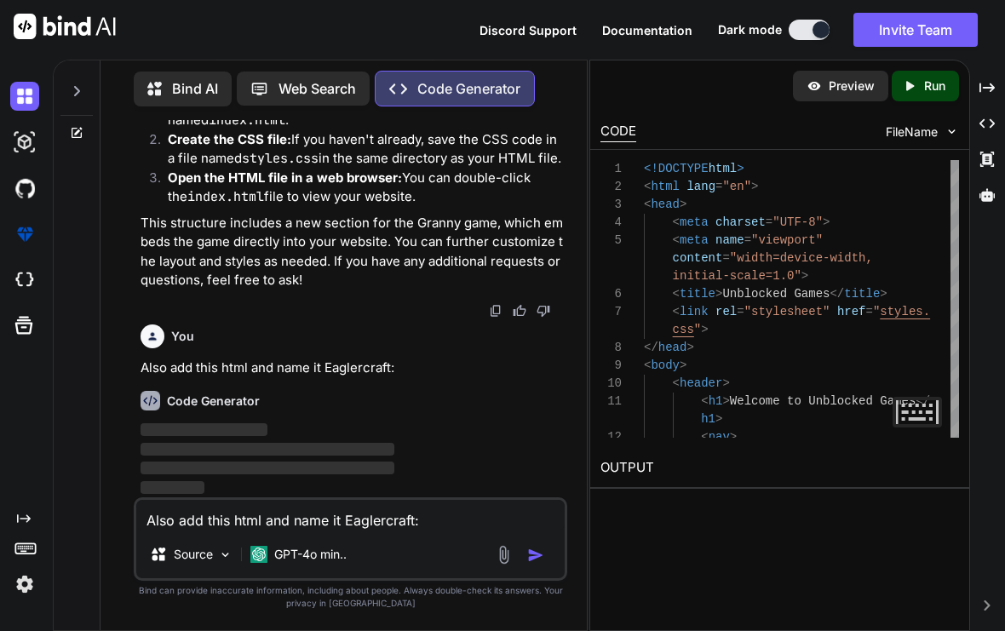
click at [242, 514] on textarea "Also add this html and name it Eaglercraft:" at bounding box center [350, 515] width 429 height 31
paste textarea "<!DOCTYPE html> <html> <head> <meta charset="UTF-8" /> <meta name="viewport" co…"
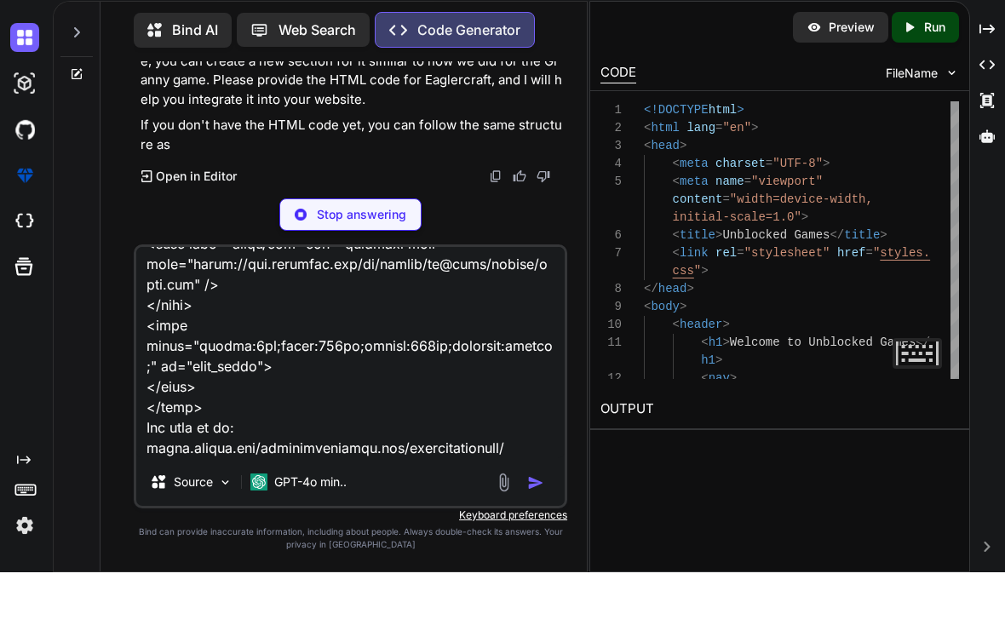
type textarea "<!DOCTYPE html> <html> <head> <meta charset="UTF-8" /> <meta name="viewport" co…"
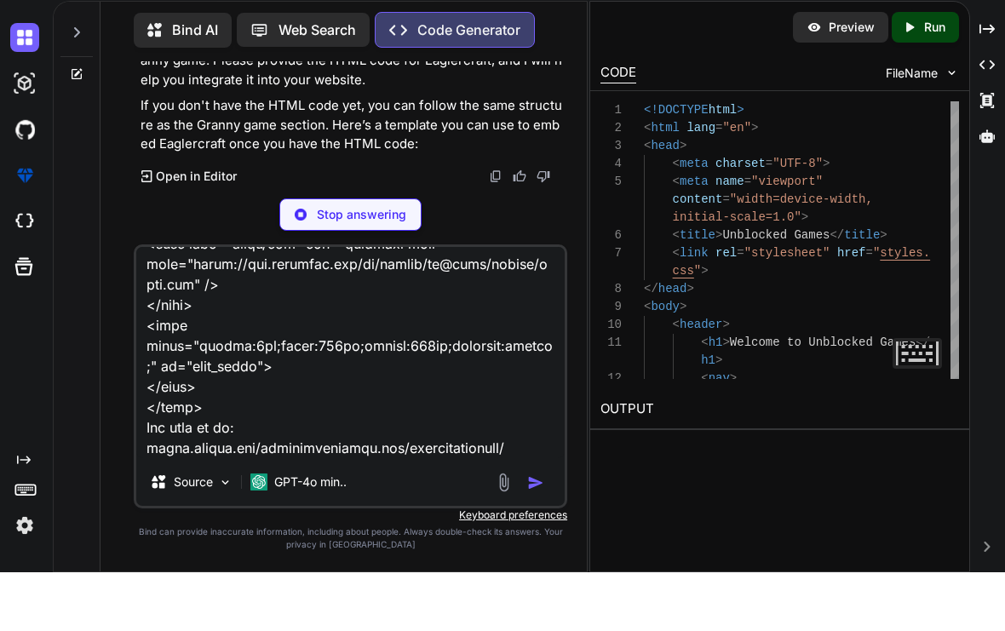
click at [528, 484] on textarea at bounding box center [350, 411] width 429 height 211
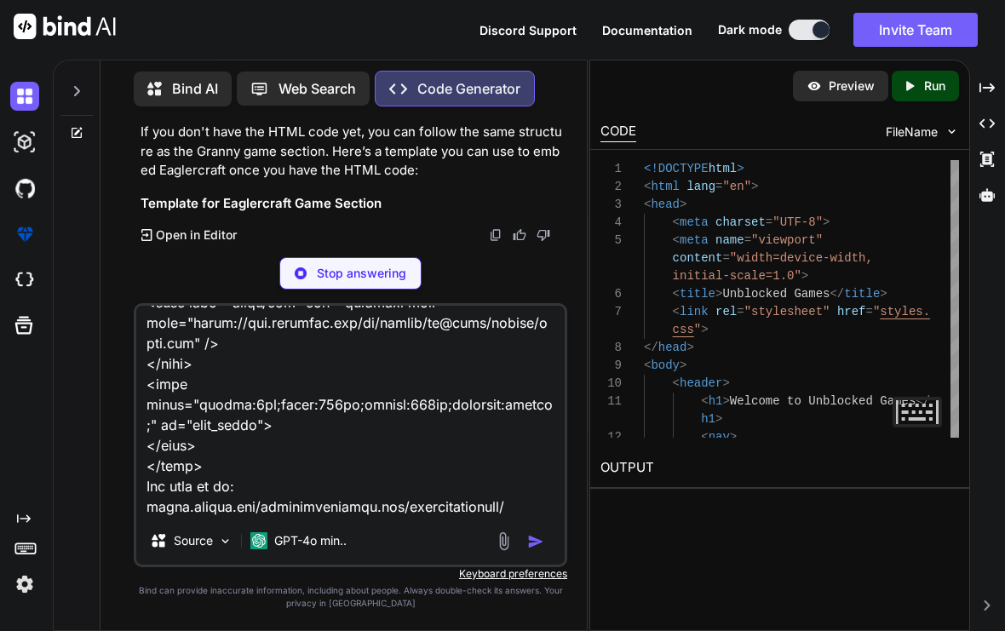
click at [528, 483] on textarea at bounding box center [350, 411] width 429 height 211
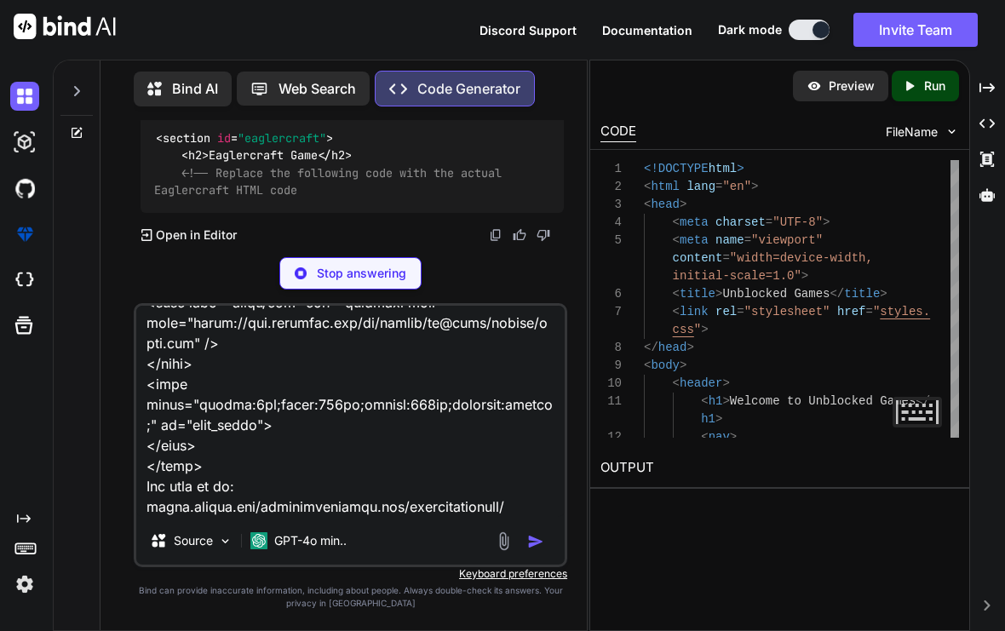
click at [371, 278] on p "Stop answering" at bounding box center [361, 273] width 89 height 17
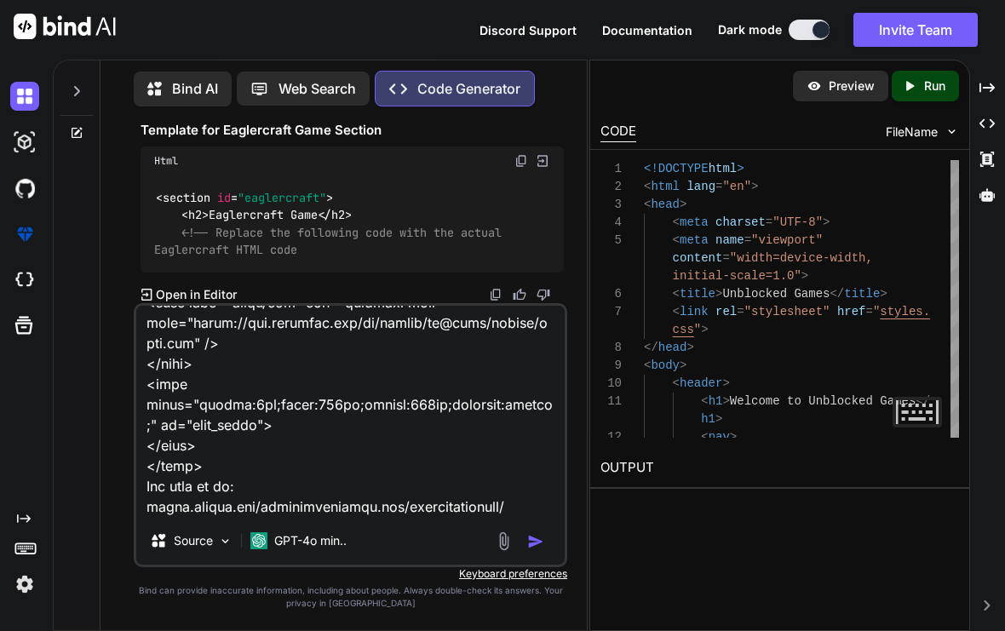
click at [536, 539] on img "button" at bounding box center [535, 541] width 17 height 17
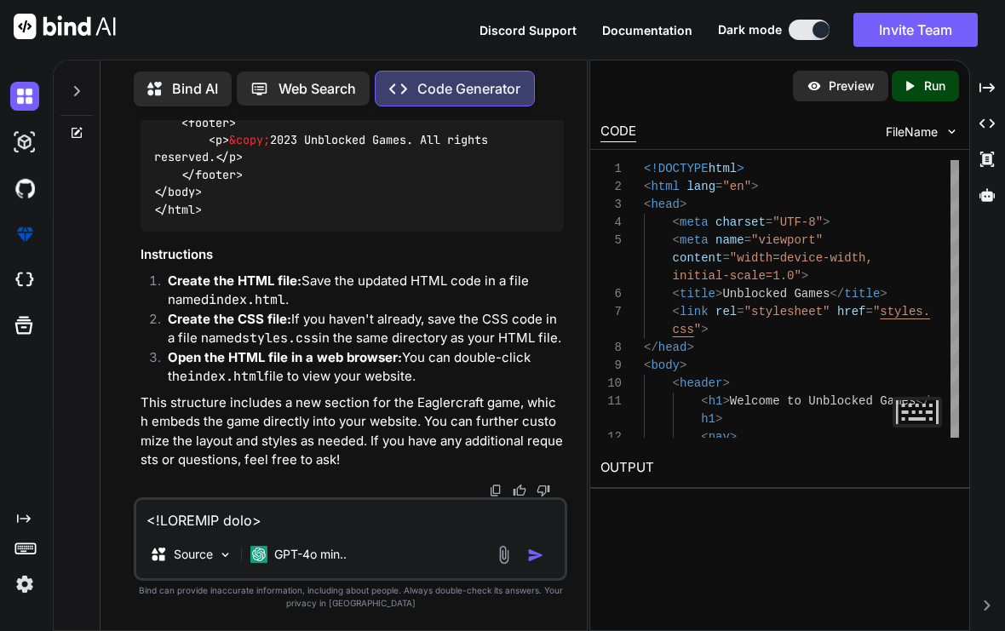
scroll to position [14502, 0]
click at [865, 78] on p "Preview" at bounding box center [852, 86] width 46 height 17
click at [837, 78] on p "Preview" at bounding box center [852, 86] width 46 height 17
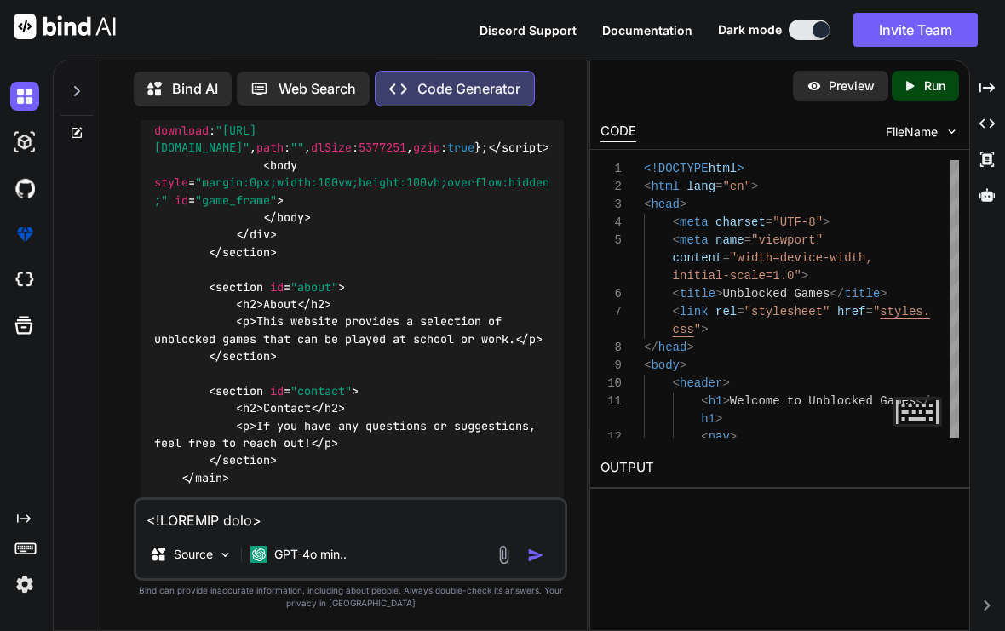
scroll to position [13181, 0]
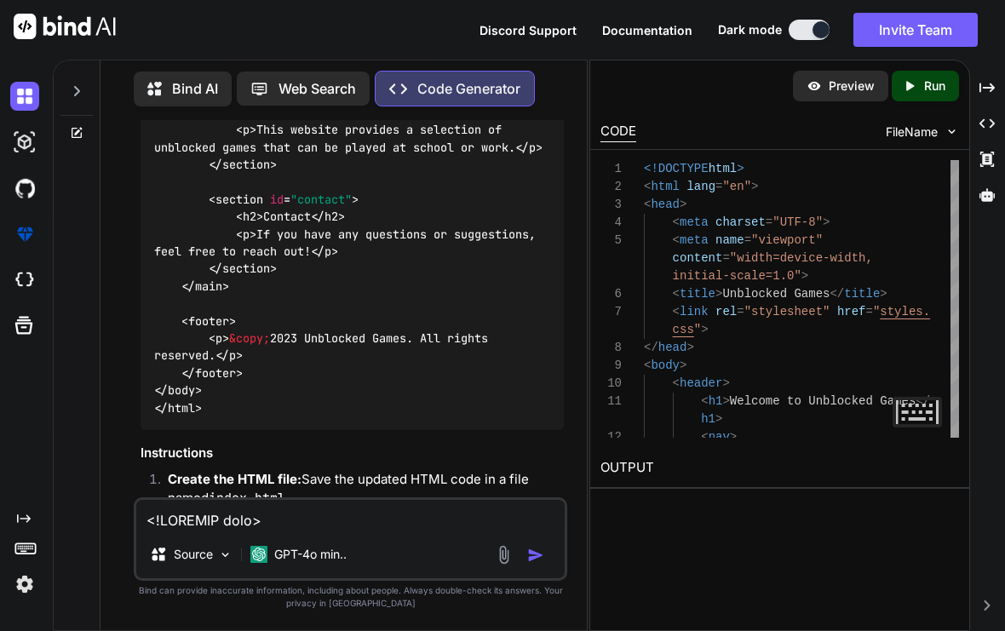
scroll to position [13332, 0]
click at [233, 515] on textarea at bounding box center [350, 515] width 429 height 31
click at [232, 515] on textarea at bounding box center [350, 515] width 429 height 31
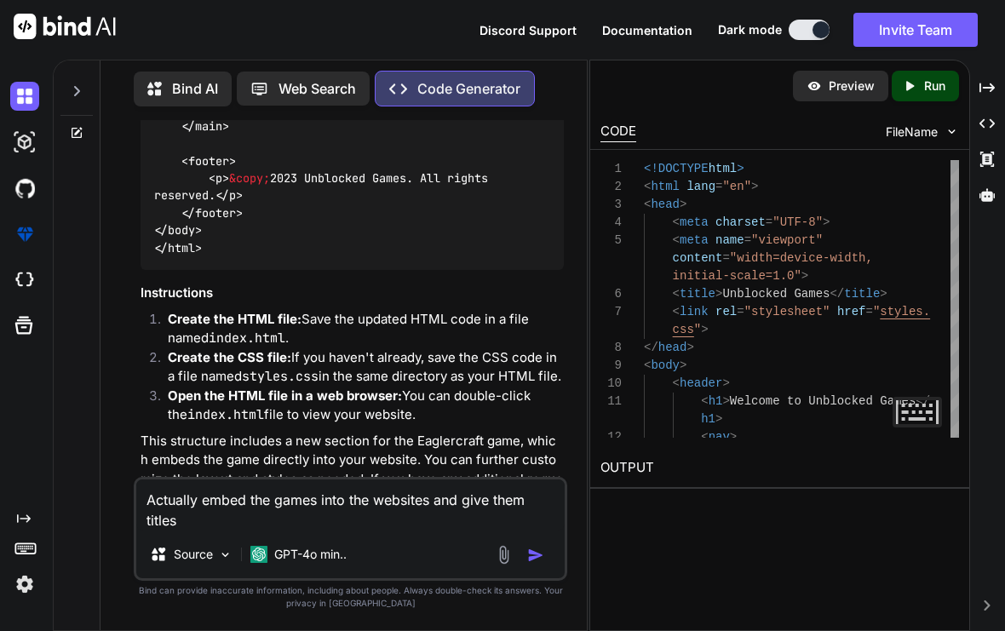
scroll to position [13491, 0]
type textarea "Actually embed the games into the websites and give them titles, Granny and Eag…"
click at [531, 552] on img "button" at bounding box center [535, 555] width 17 height 17
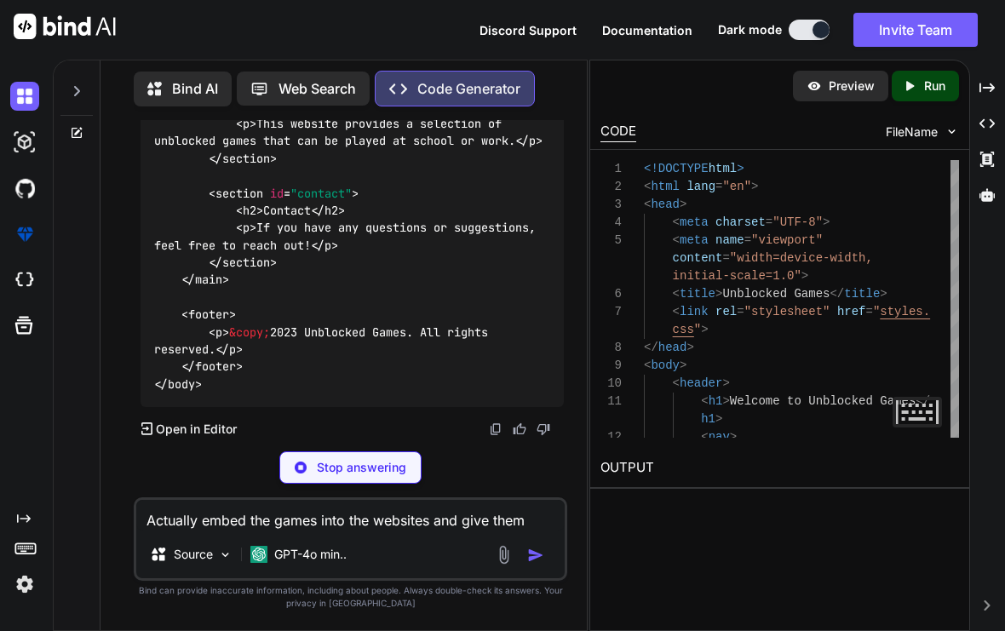
scroll to position [17112, 0]
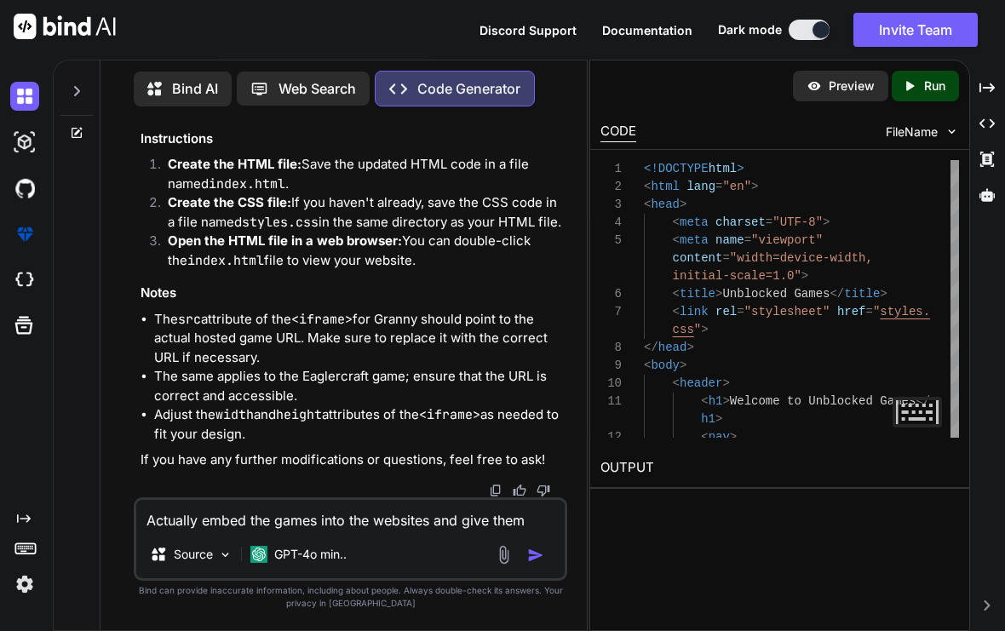
click at [201, 515] on textarea "Actually embed the games into the websites and give them titles, Granny and Eag…" at bounding box center [350, 515] width 429 height 31
paste textarea "<!DOCTYPE html> <html lang="en"> <head> <meta charset="UTF-8"> <meta name="view…"
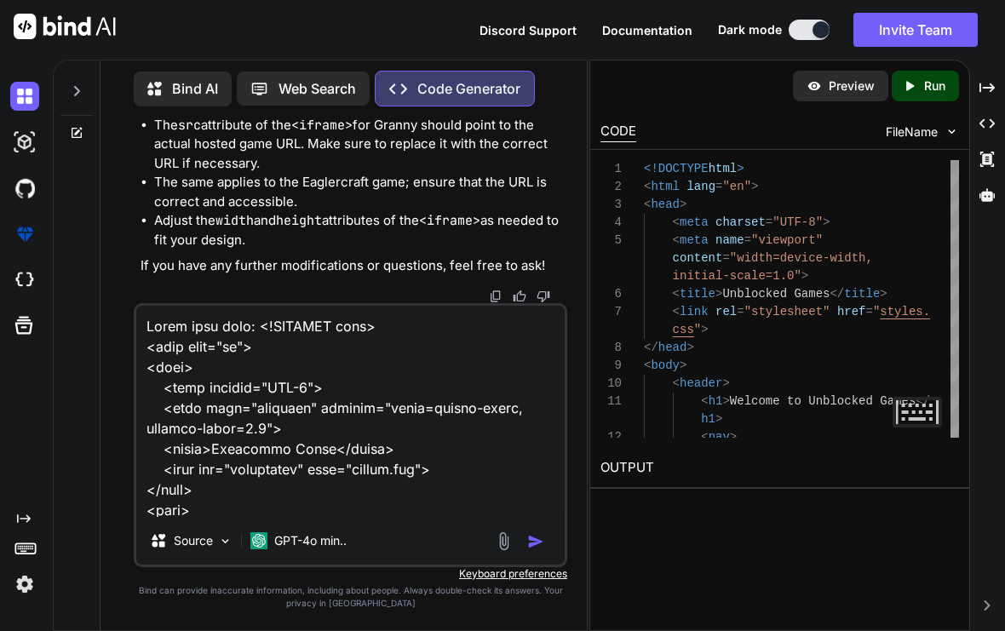
scroll to position [2109, 0]
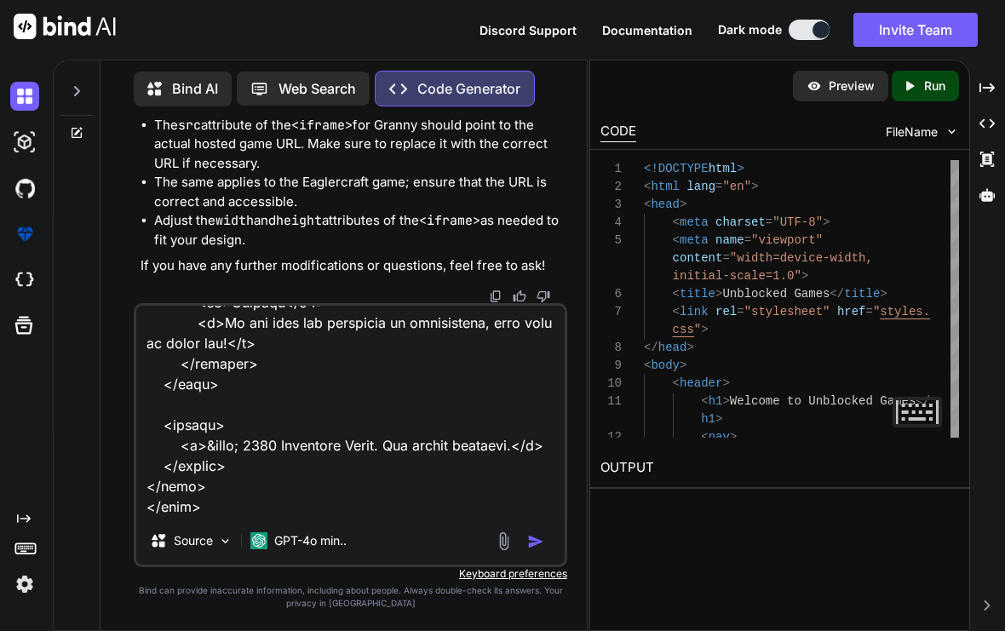
type textarea "Embed this html: <!DOCTYPE html> <html lang="en"> <head> <meta charset="UTF-8">…"
click at [532, 547] on img "button" at bounding box center [535, 541] width 17 height 17
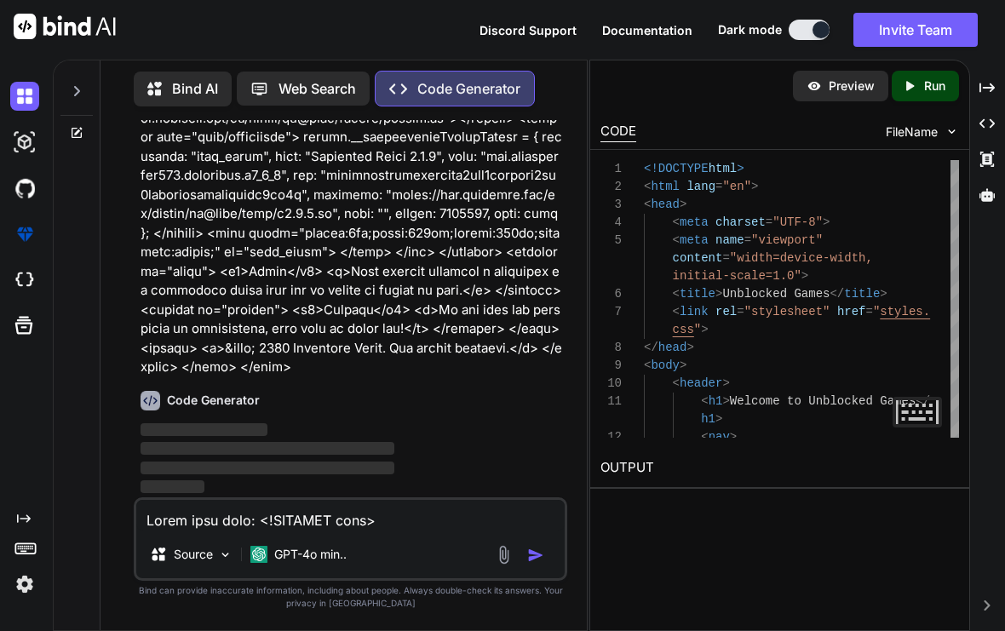
scroll to position [17956, 0]
click at [213, 527] on textarea at bounding box center [350, 515] width 429 height 31
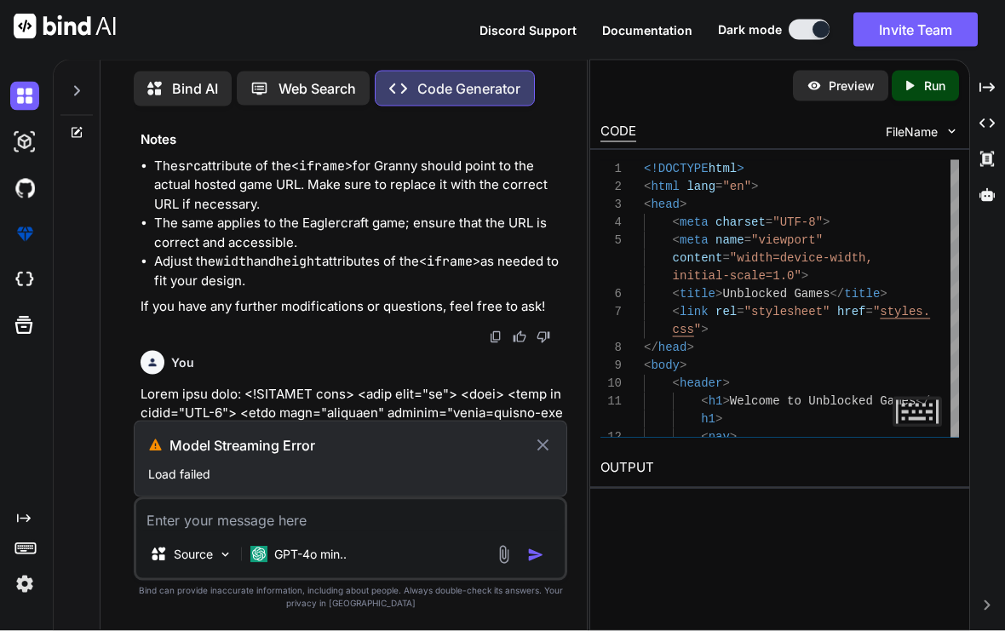
scroll to position [1, 0]
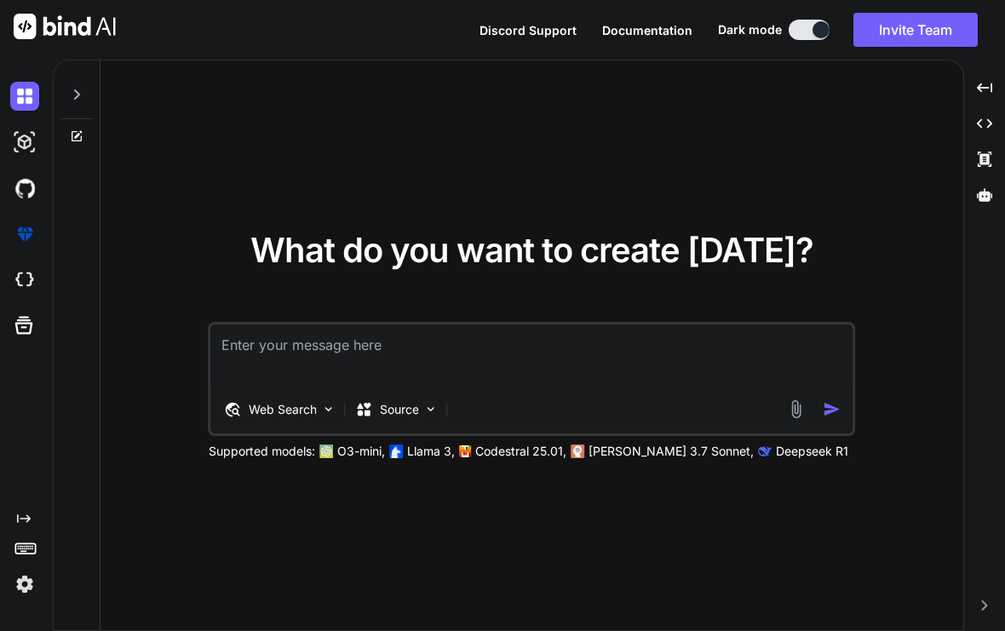
type textarea "x"
